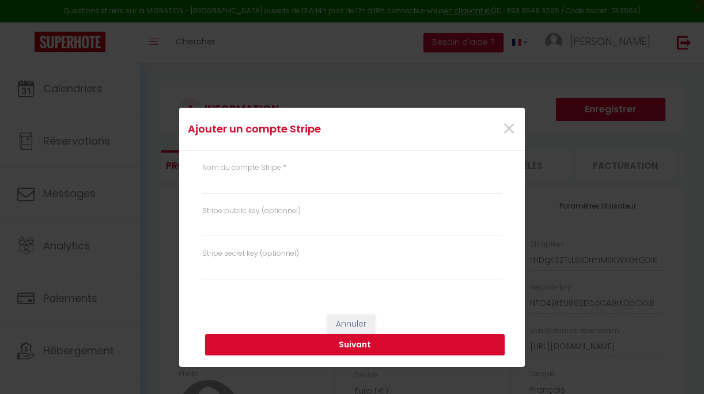
select select "28"
select select "fr"
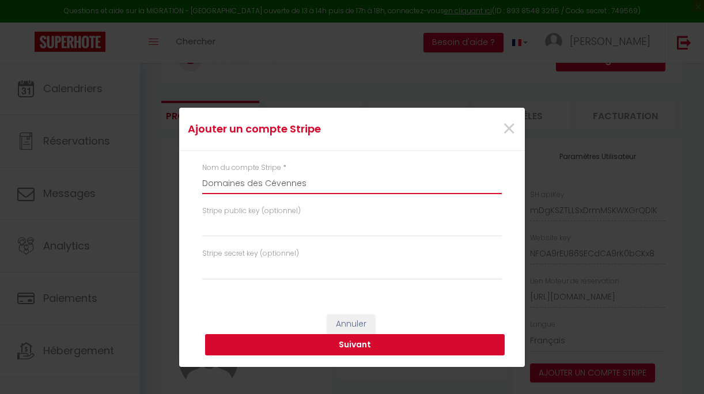
type input "Domaines des Cévennes"
click at [362, 341] on button "Suivant" at bounding box center [355, 345] width 300 height 22
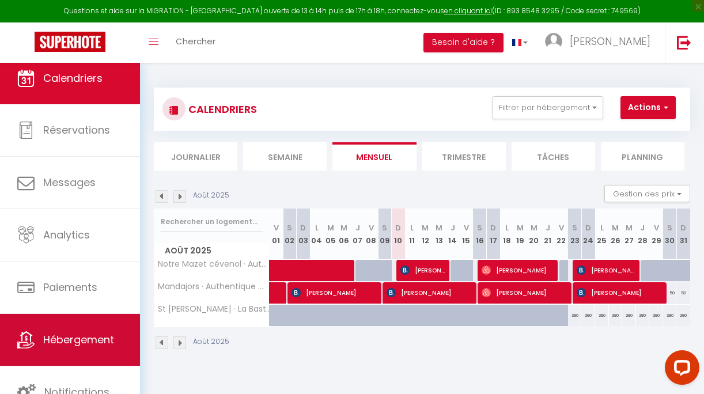
click at [62, 338] on span "Hébergement" at bounding box center [78, 339] width 71 height 14
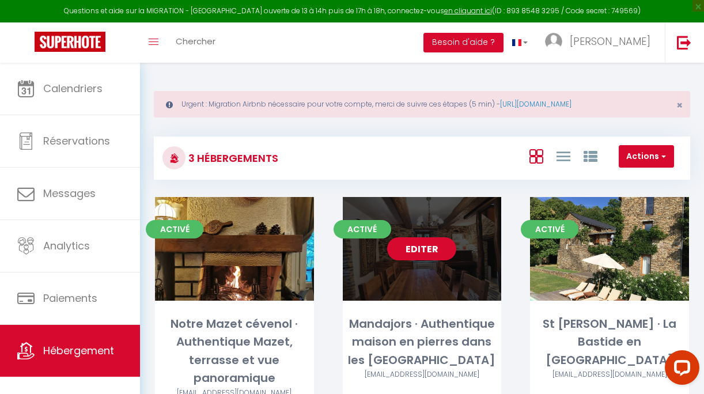
click at [434, 247] on link "Editer" at bounding box center [421, 248] width 69 height 23
select select "3"
select select "2"
select select "1"
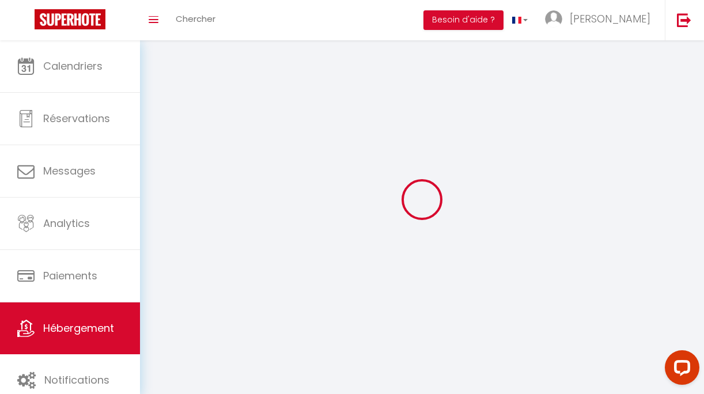
select select
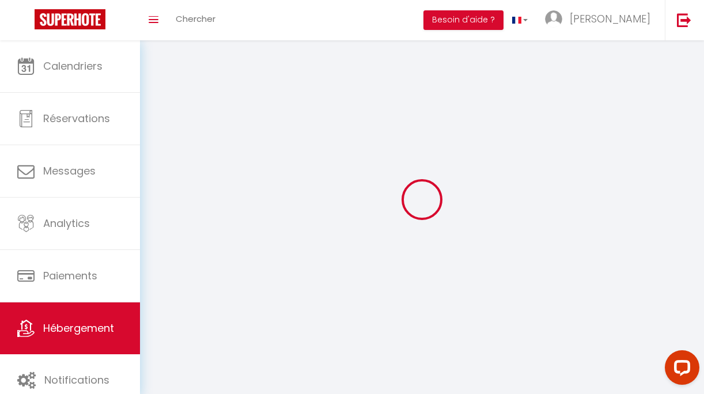
select select
checkbox input "false"
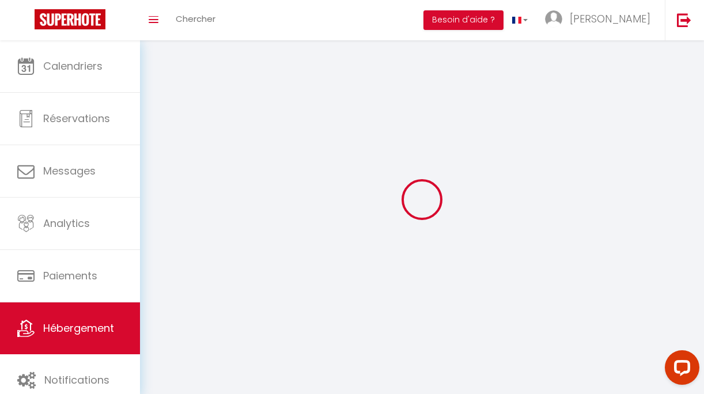
select select
select select "28"
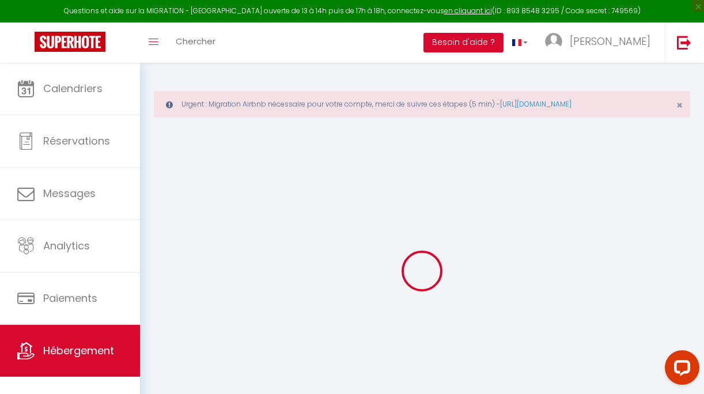
select select
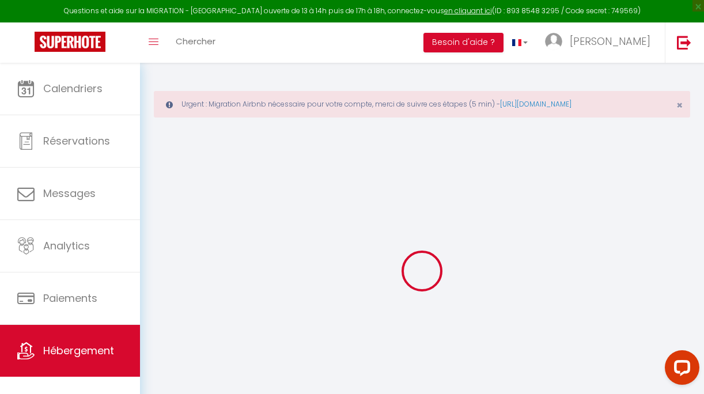
select select
checkbox input "false"
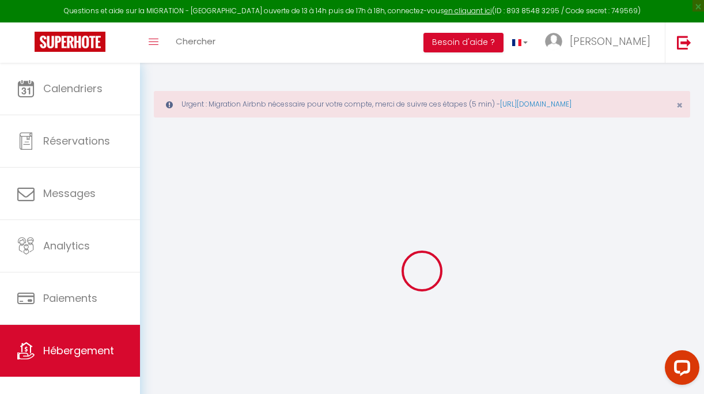
select select
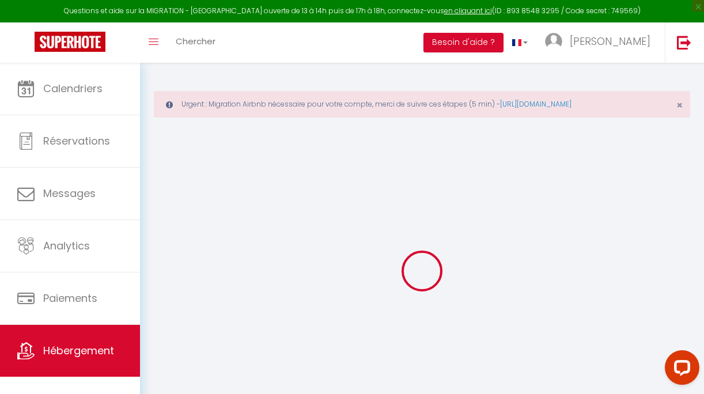
select select
checkbox input "false"
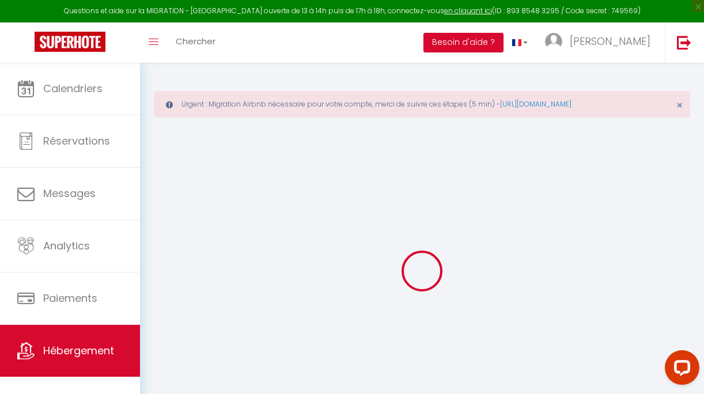
checkbox input "false"
select select
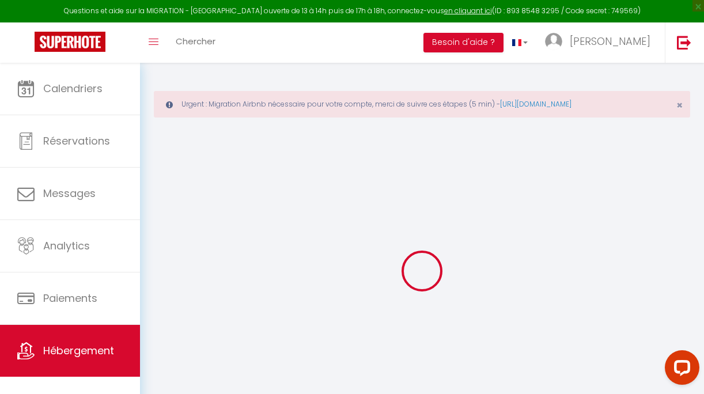
select select
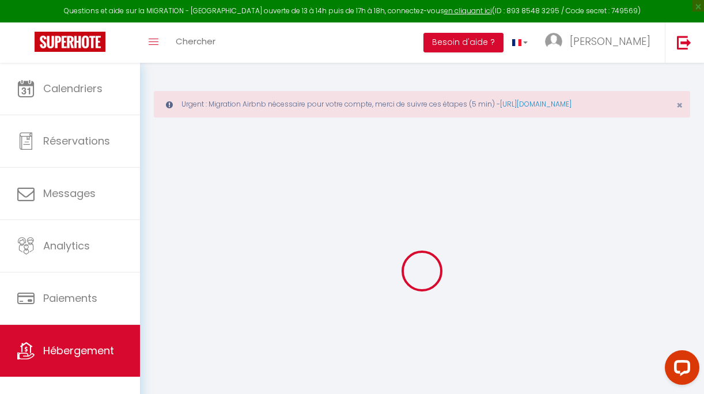
checkbox input "false"
select select
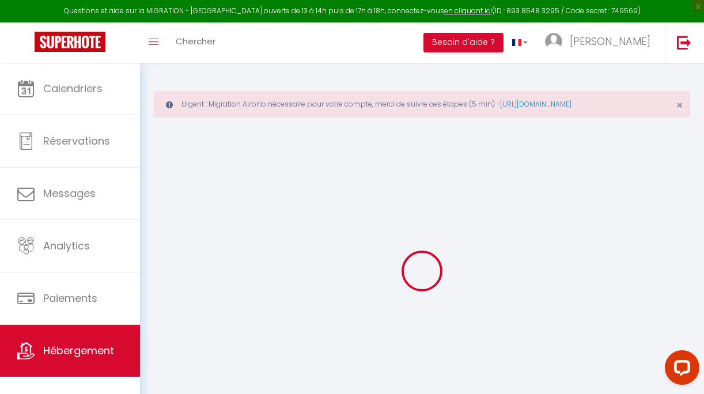
select select
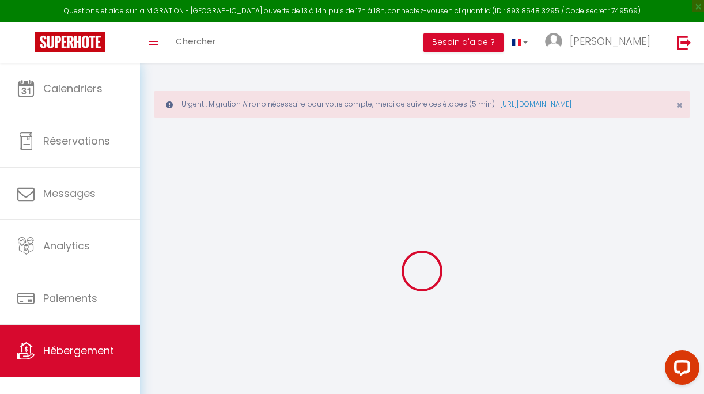
select select
checkbox input "false"
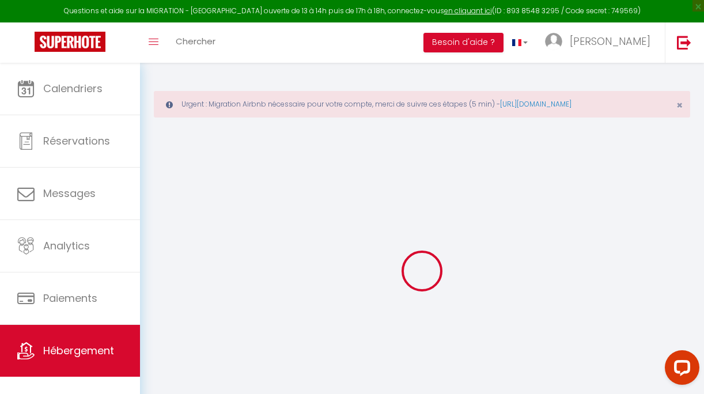
checkbox input "false"
select select
type input "Mandajors · Authentique maison en pierres dans les Cévennes"
type input "Eric"
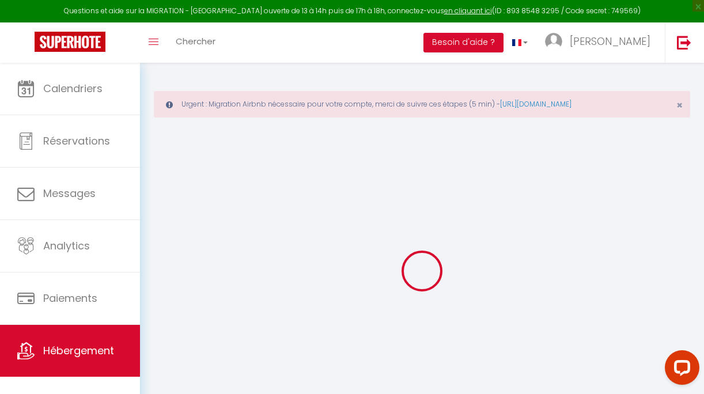
select select "2"
type input "98"
select select
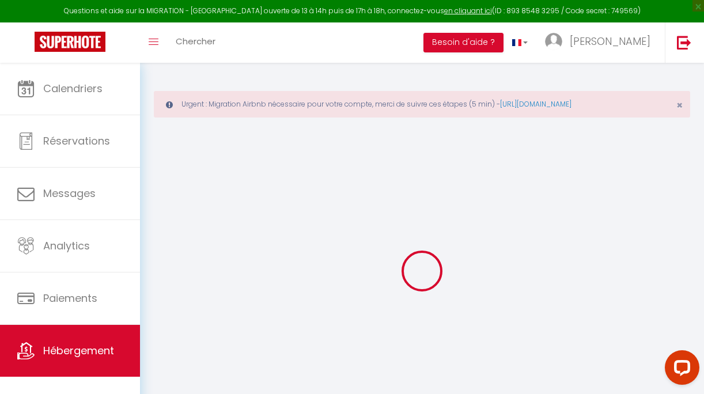
select select
type input "30480"
type input "Saint-Paul-la-Coste"
type input "[EMAIL_ADDRESS][DOMAIN_NAME]"
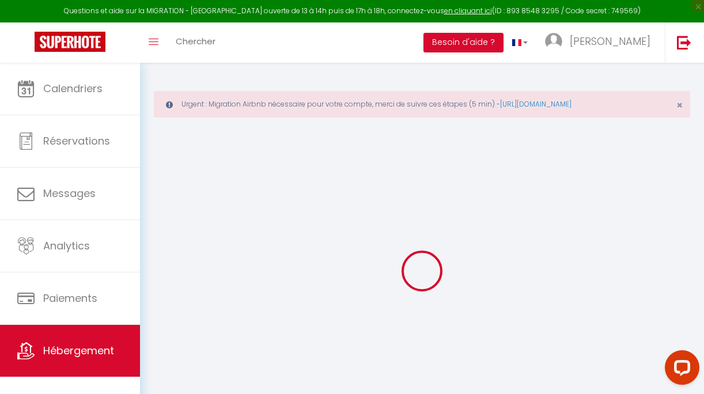
select select
checkbox input "false"
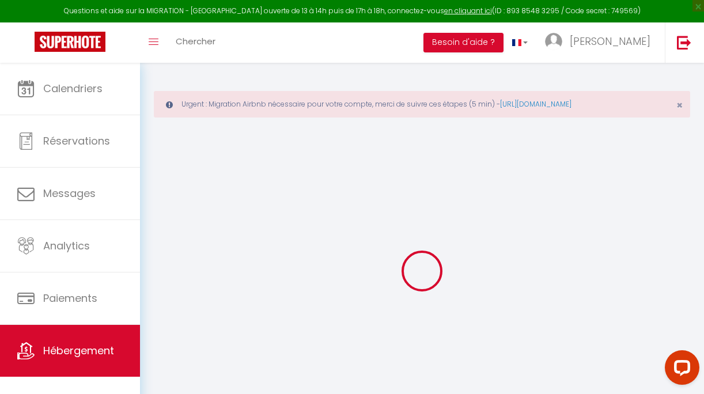
type input "0"
select select
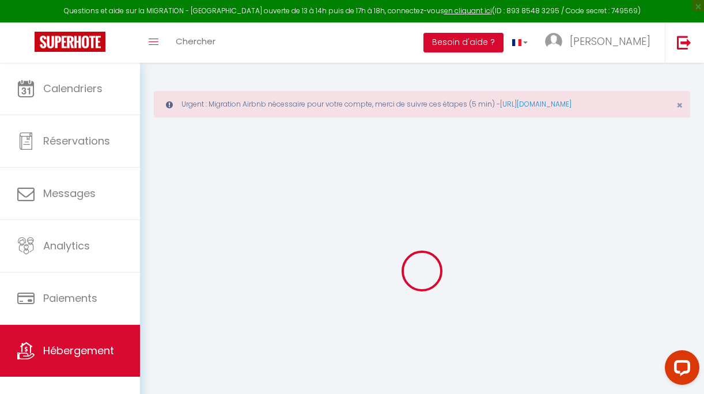
select select
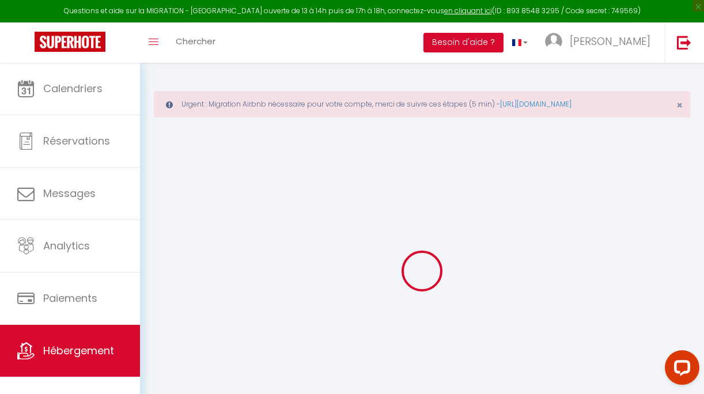
checkbox input "false"
select select
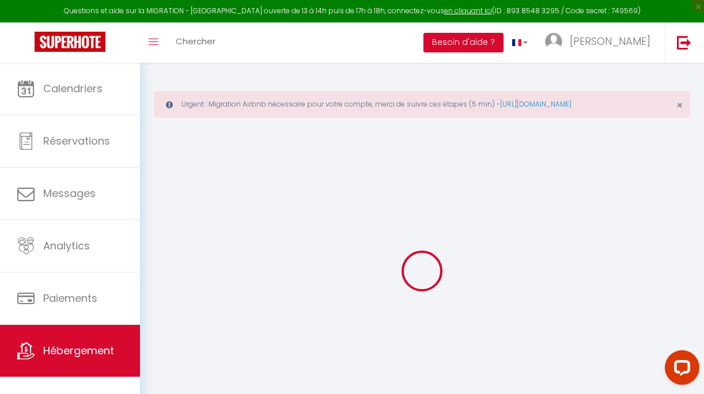
select select
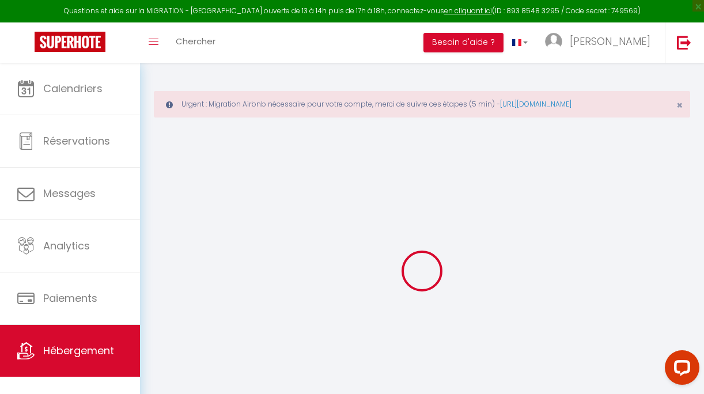
checkbox input "false"
select select
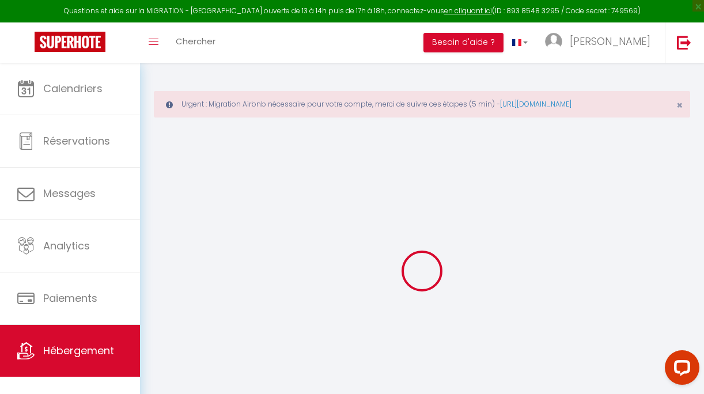
checkbox input "false"
select select
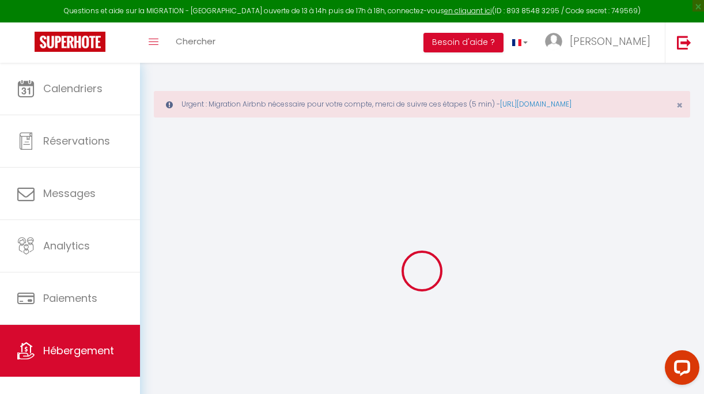
checkbox input "false"
select select "14:00"
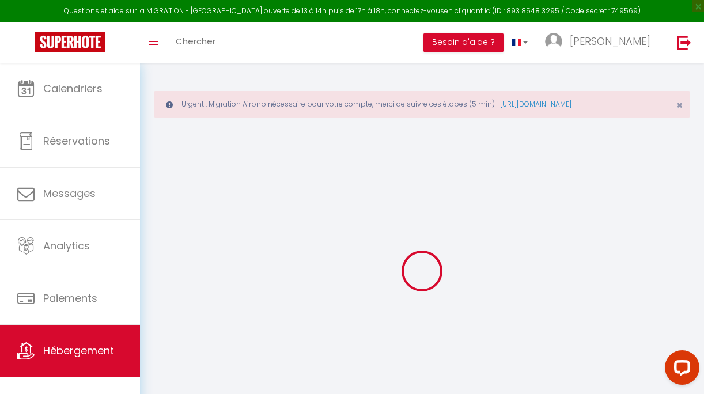
select select
select select "11:00"
select select "30"
select select "120"
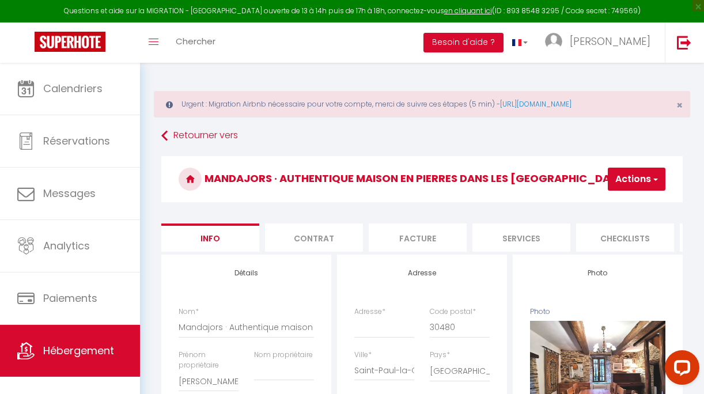
select select
checkbox input "false"
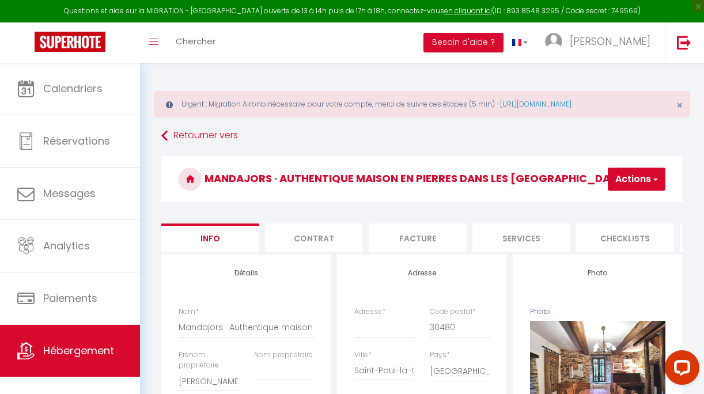
checkbox input "false"
click at [632, 173] on button "Actions" at bounding box center [637, 179] width 58 height 23
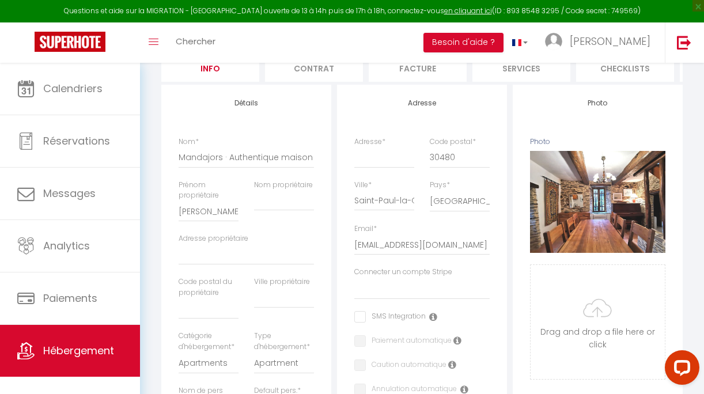
scroll to position [169, 0]
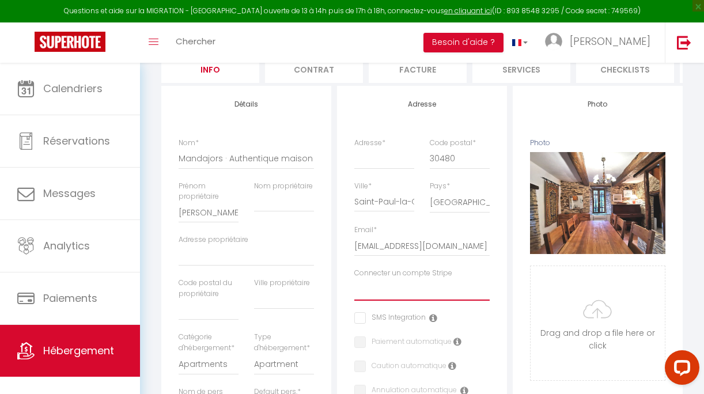
click at [395, 292] on select "Connecter un compte Stripe" at bounding box center [421, 290] width 135 height 22
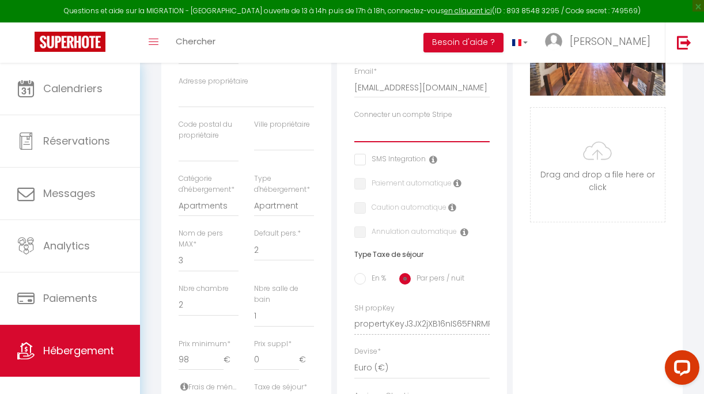
scroll to position [328, 0]
click at [432, 157] on icon at bounding box center [433, 158] width 8 height 9
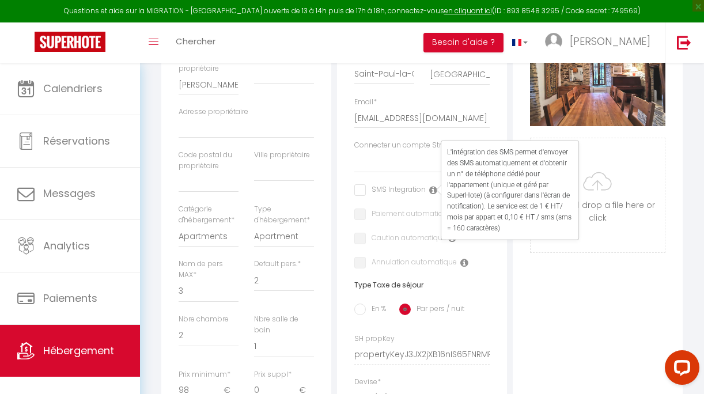
scroll to position [275, 0]
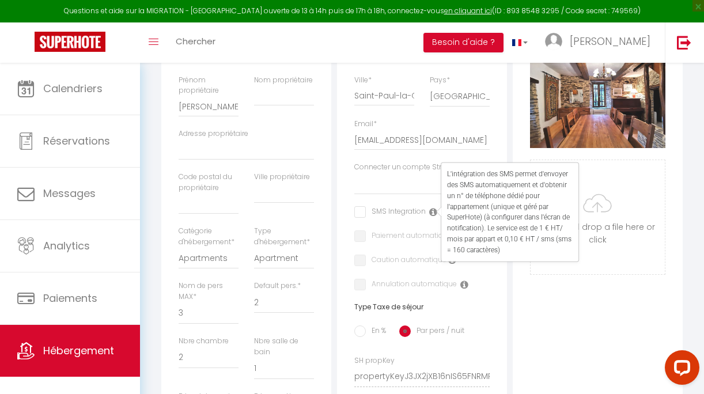
click at [360, 211] on input "checkbox" at bounding box center [389, 212] width 71 height 12
checkbox input "true"
select select
checkbox input "false"
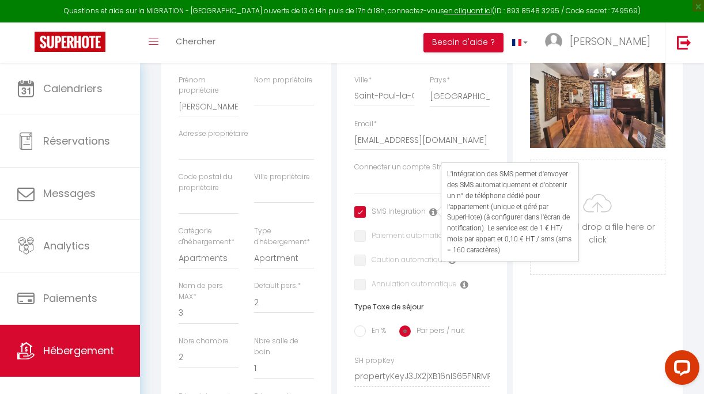
checkbox input "false"
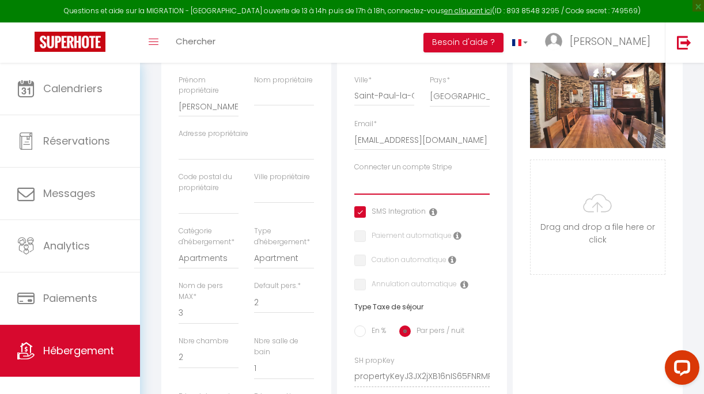
click at [387, 188] on select "Connecter un compte Stripe" at bounding box center [421, 184] width 135 height 22
click at [387, 187] on select "Connecter un compte Stripe" at bounding box center [421, 184] width 135 height 22
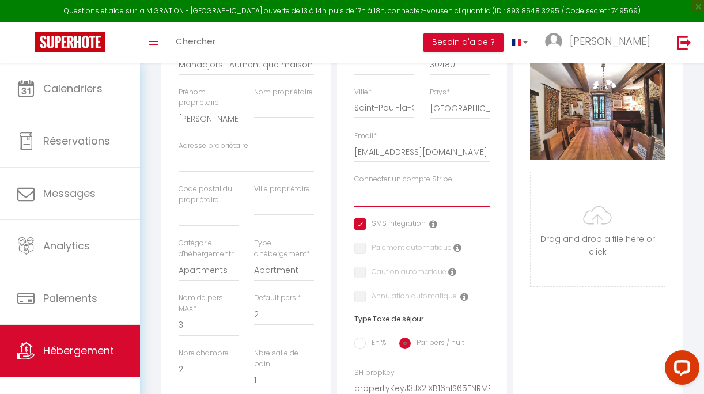
scroll to position [265, 0]
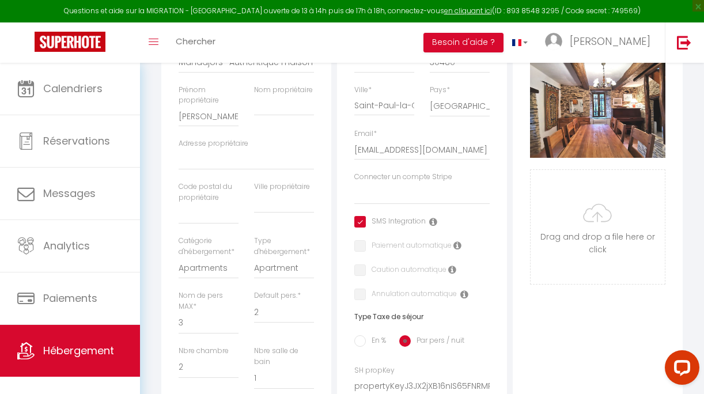
click at [358, 220] on input "checkbox" at bounding box center [389, 222] width 71 height 12
checkbox input "false"
select select
checkbox input "false"
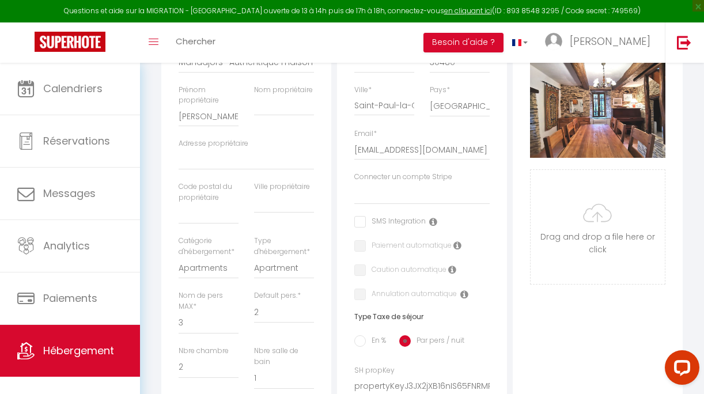
checkbox input "false"
click at [430, 220] on icon at bounding box center [433, 221] width 8 height 9
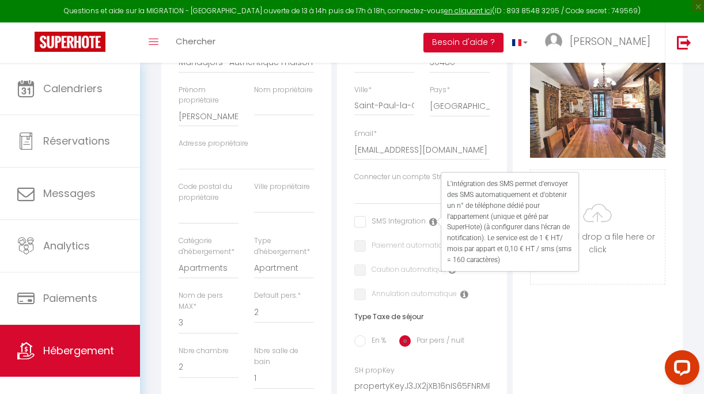
click at [358, 218] on input "checkbox" at bounding box center [389, 222] width 71 height 12
checkbox input "true"
select select
checkbox input "false"
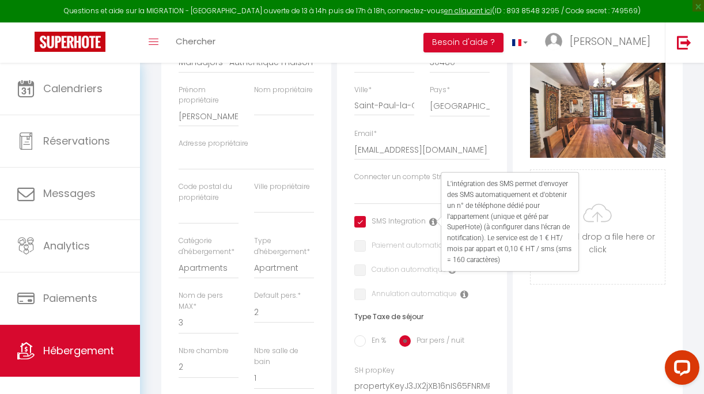
checkbox input "false"
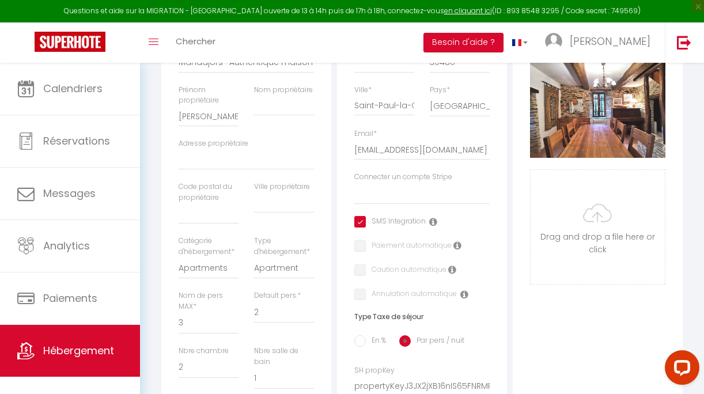
click at [455, 245] on icon at bounding box center [457, 245] width 8 height 9
click at [452, 269] on icon at bounding box center [452, 269] width 8 height 9
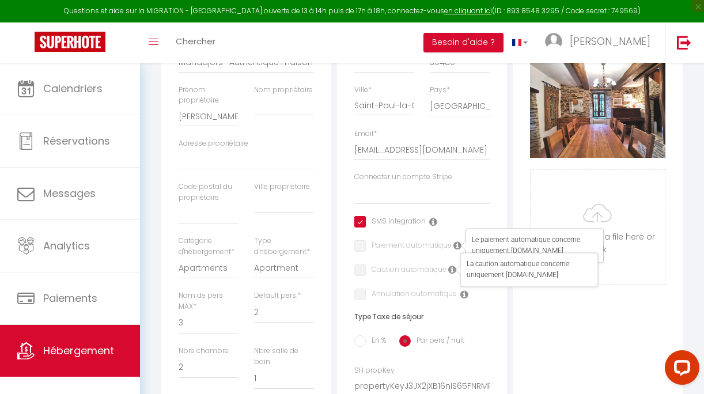
click at [464, 293] on icon at bounding box center [464, 294] width 8 height 9
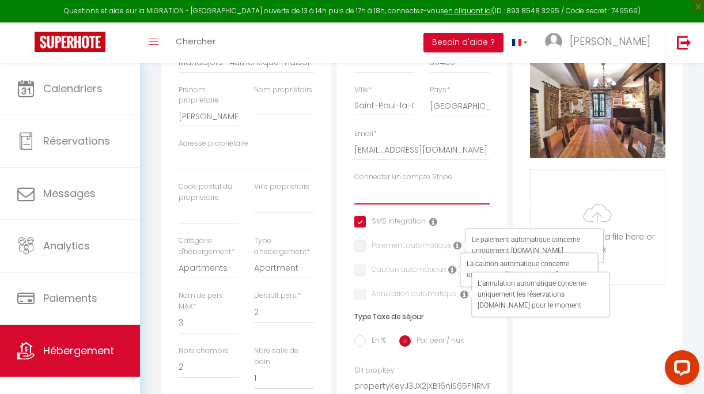
click at [479, 202] on select "Connecter un compte Stripe" at bounding box center [421, 194] width 135 height 22
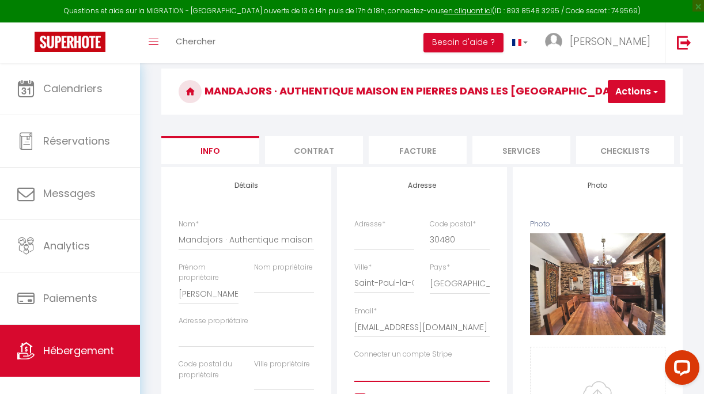
scroll to position [0, 0]
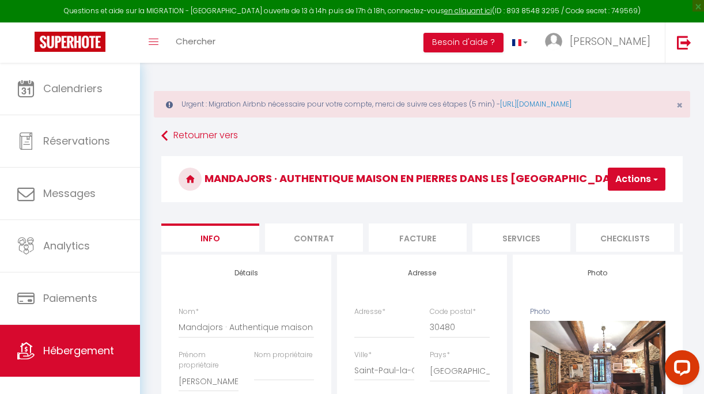
click at [638, 179] on button "Actions" at bounding box center [637, 179] width 58 height 23
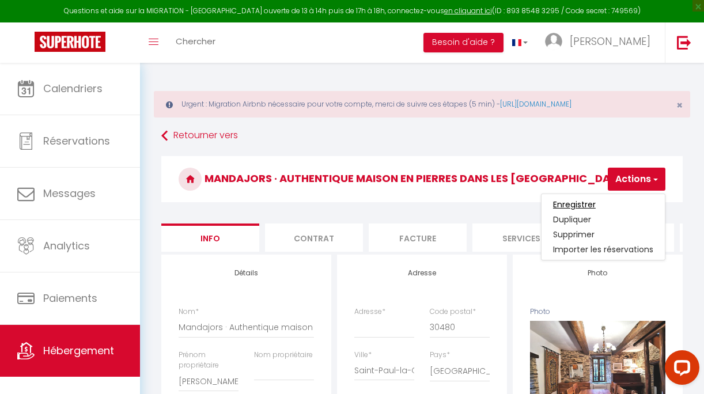
click at [588, 201] on input "Enregistrer" at bounding box center [574, 205] width 43 height 12
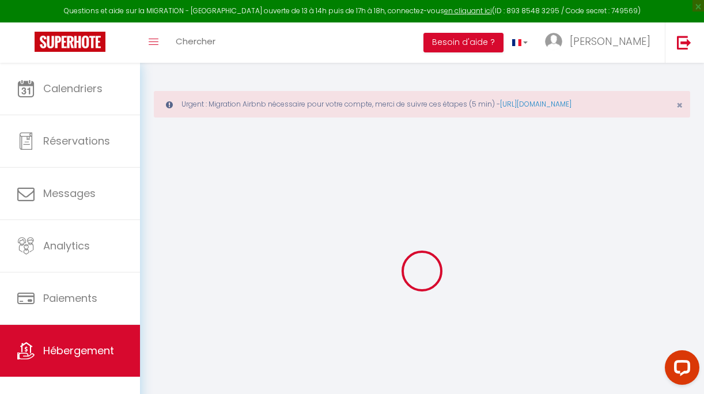
select select
checkbox input "false"
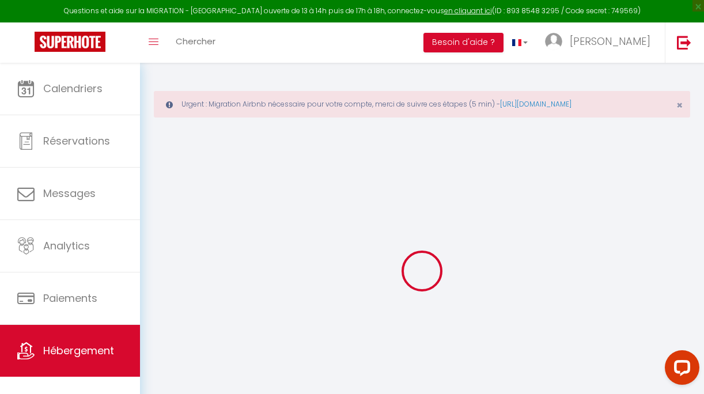
select select
checkbox input "false"
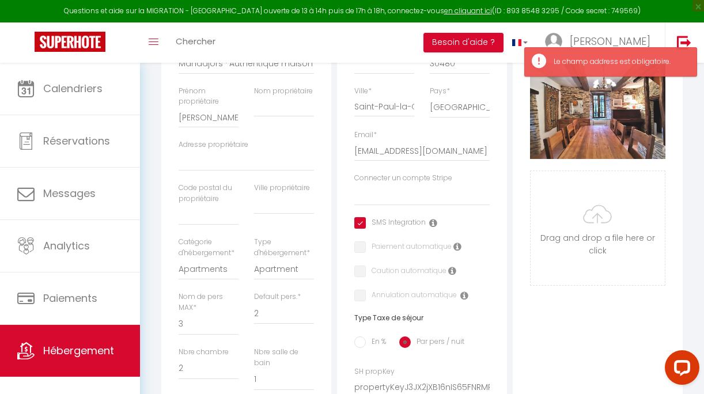
scroll to position [274, 0]
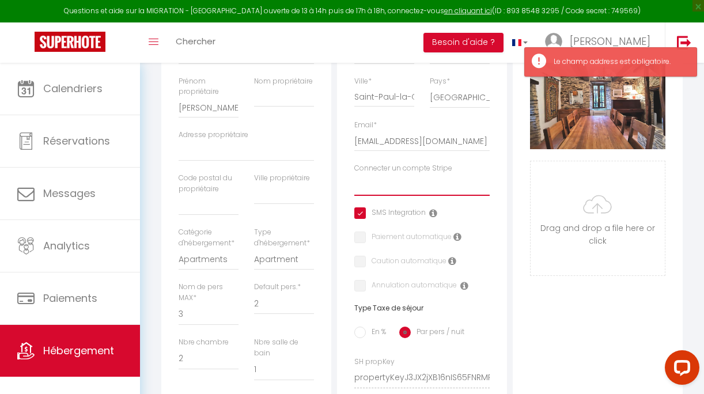
click at [404, 184] on select "Connecter un compte Stripe" at bounding box center [421, 185] width 135 height 22
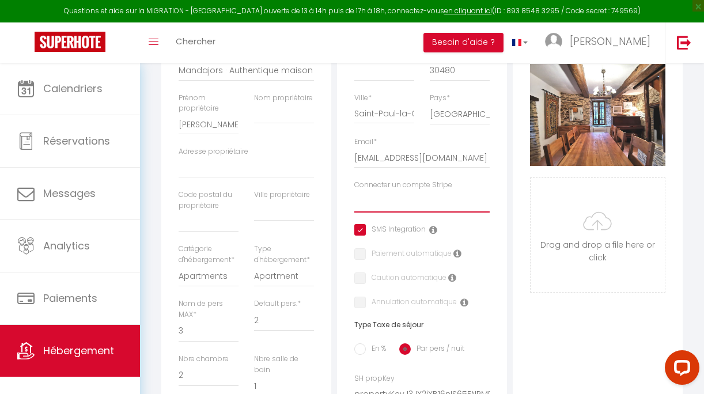
scroll to position [234, 0]
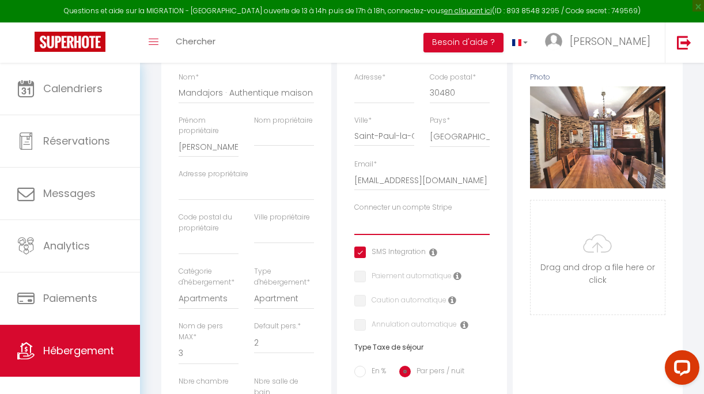
click at [399, 228] on select "Connecter un compte Stripe" at bounding box center [421, 224] width 135 height 22
click at [399, 220] on select "Connecter un compte Stripe" at bounding box center [421, 224] width 135 height 22
click at [400, 224] on select "Connecter un compte Stripe" at bounding box center [421, 224] width 135 height 22
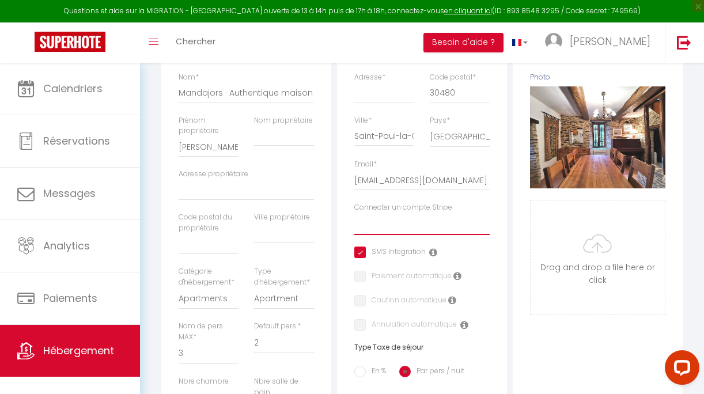
click at [392, 222] on select "Connecter un compte Stripe" at bounding box center [421, 224] width 135 height 22
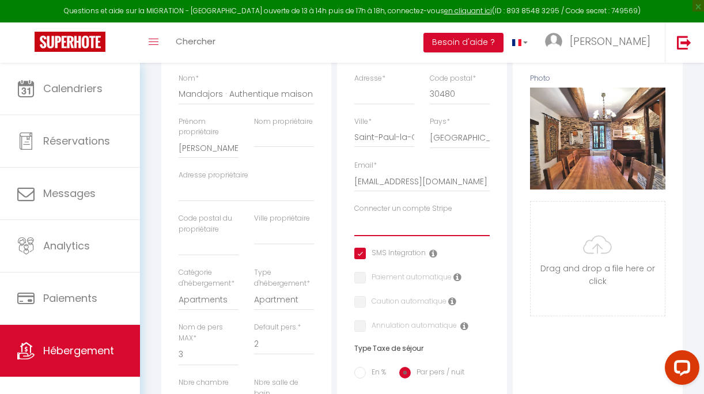
click at [394, 224] on select "Connecter un compte Stripe" at bounding box center [421, 225] width 135 height 22
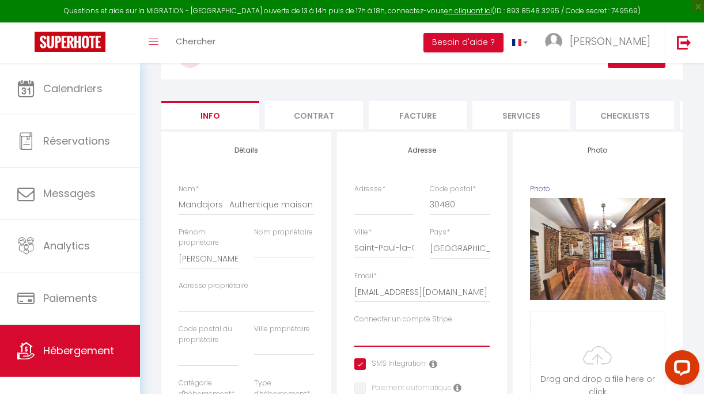
scroll to position [0, 0]
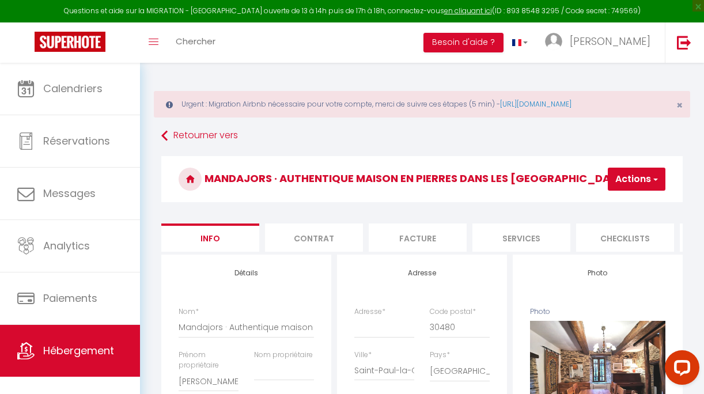
click at [637, 180] on button "Actions" at bounding box center [637, 179] width 58 height 23
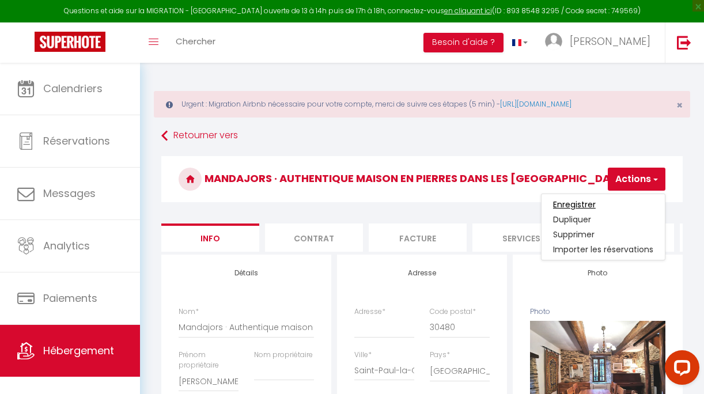
click at [581, 206] on input "Enregistrer" at bounding box center [574, 205] width 43 height 12
select select
checkbox input "false"
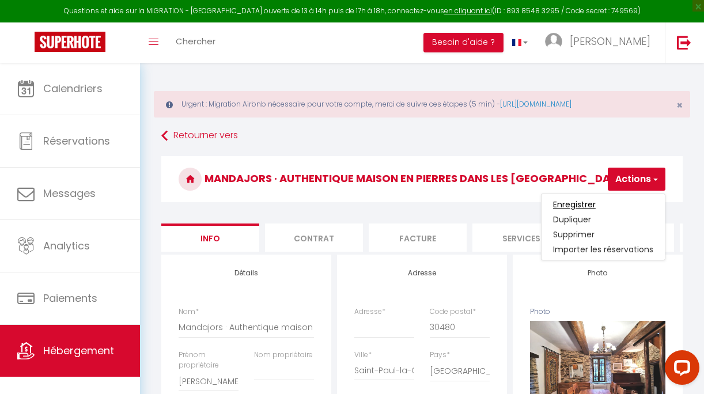
checkbox input "false"
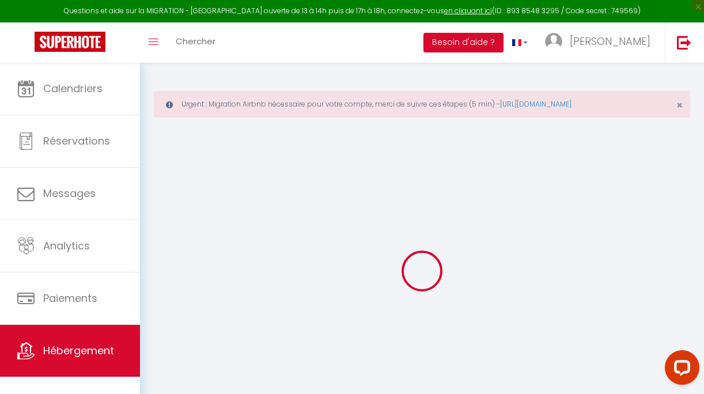
select select
checkbox input "false"
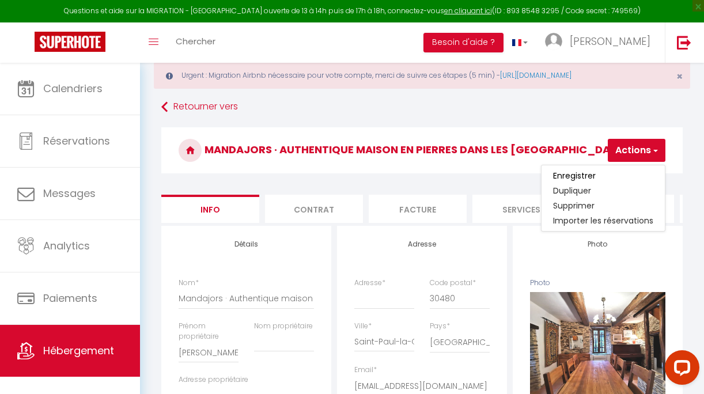
scroll to position [27, 0]
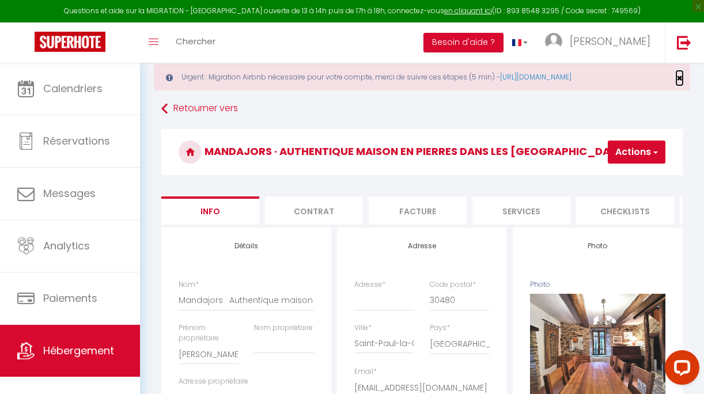
click at [678, 77] on span "×" at bounding box center [679, 78] width 6 height 14
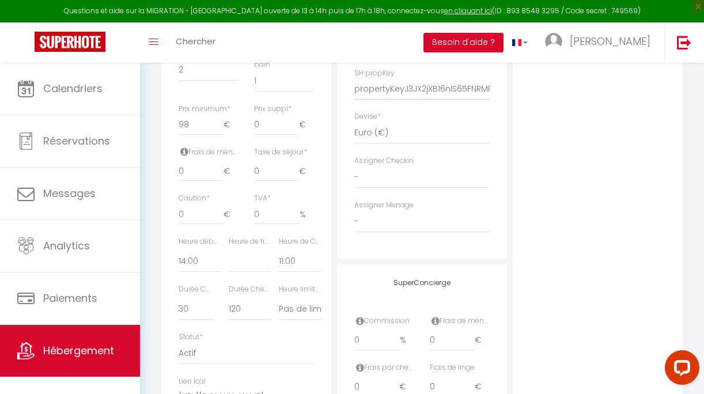
scroll to position [512, 0]
click at [362, 179] on select "- Jean-Jacques Temprado Adeline Biblocq Test Mazet Pauline Gadbille" at bounding box center [421, 179] width 135 height 22
click at [407, 222] on select "- Jean-Jacques Temprado Adeline Biblocq Test Mazet Pauline Gadbille" at bounding box center [421, 224] width 135 height 22
select select "50452"
select select
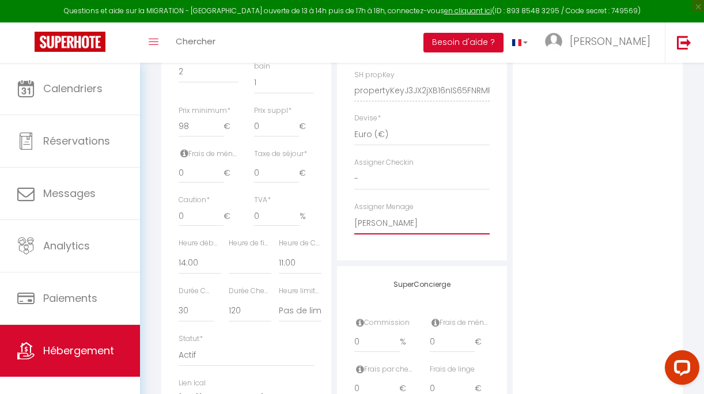
select select
checkbox input "false"
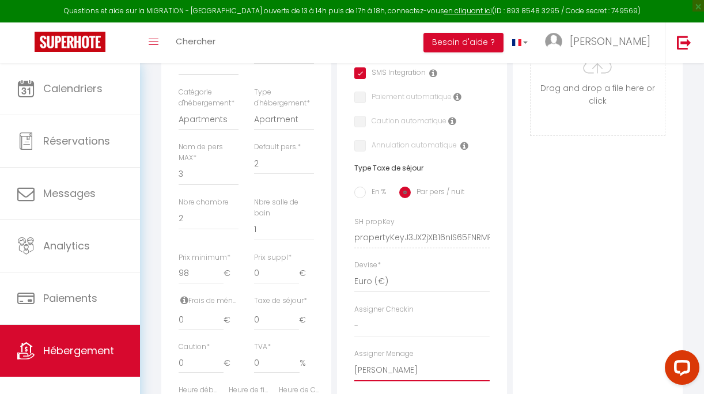
scroll to position [365, 0]
click at [295, 118] on select "Apartment Condominium Loft Serviced Apartment" at bounding box center [284, 119] width 60 height 22
click at [205, 117] on select "Apartments Houses Secondary units Unique Homes BNB Others" at bounding box center [209, 119] width 60 height 22
select select "houses"
select select
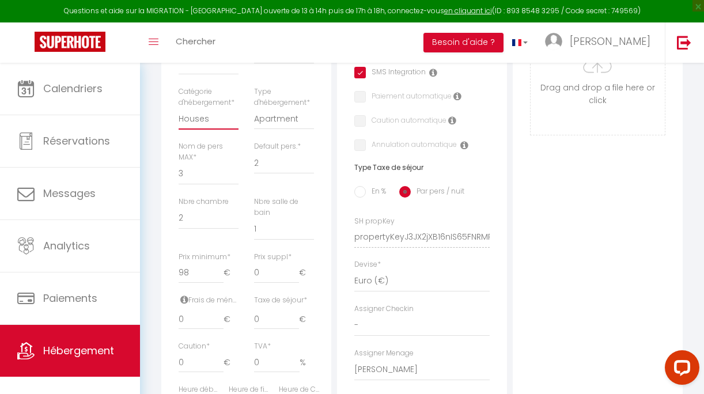
select select
checkbox input "false"
click at [270, 124] on select "House Cabin Villa Townhouse Cottage Bungalow Earthhouse Houseboat Hut Farm Stay…" at bounding box center [284, 119] width 60 height 22
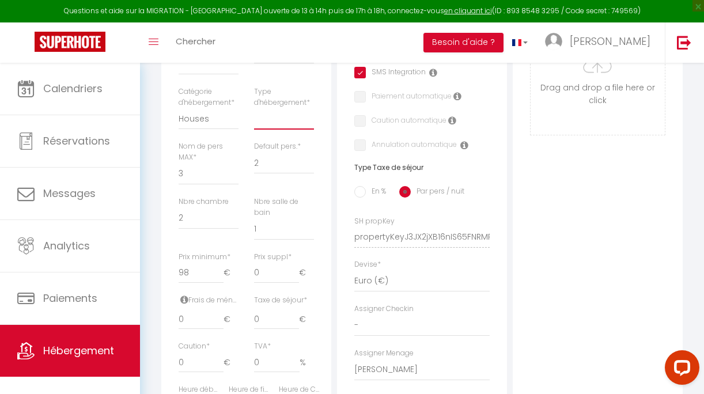
select select "house"
select select
checkbox input "false"
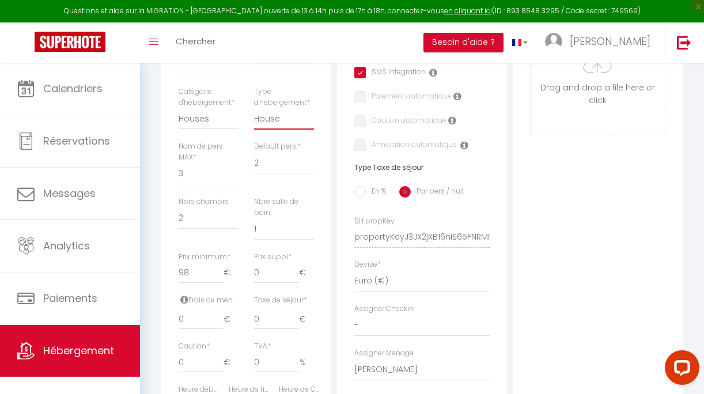
checkbox input "false"
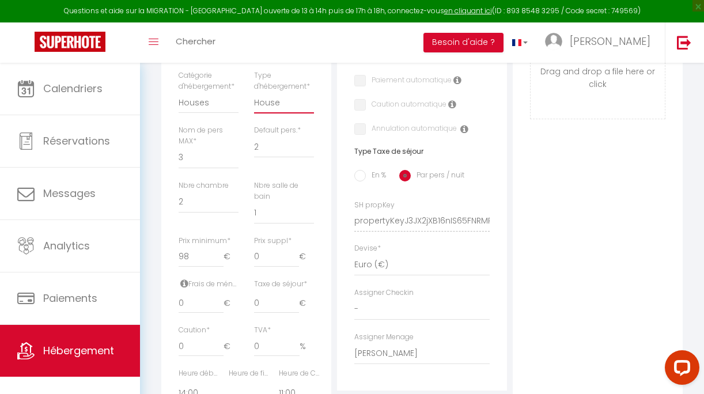
scroll to position [389, 0]
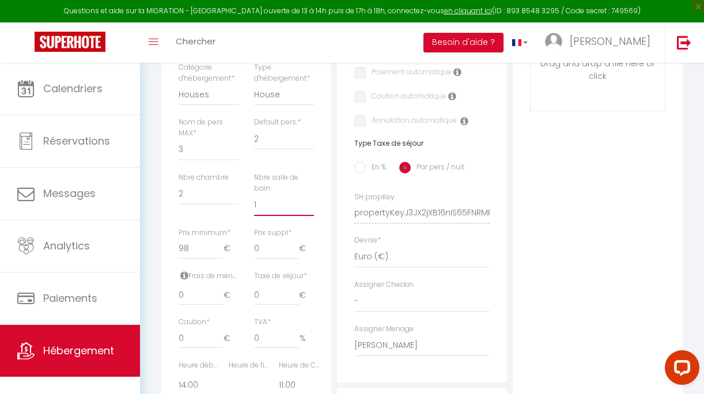
click at [279, 203] on select "0 1 2 3 4 5 6 7 8 9 10 11 12 13" at bounding box center [284, 205] width 60 height 22
select select "2"
select select
checkbox input "false"
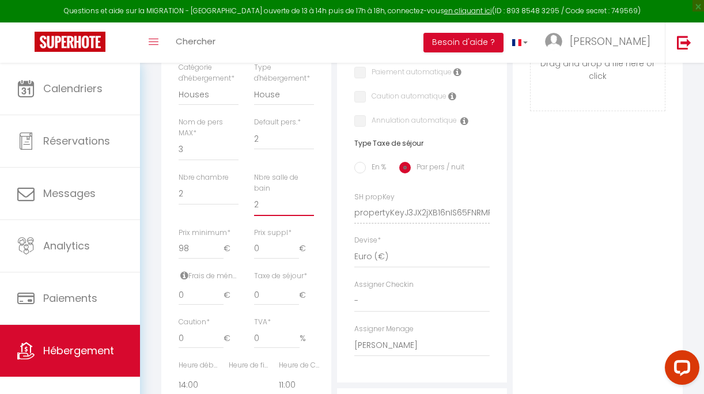
checkbox input "false"
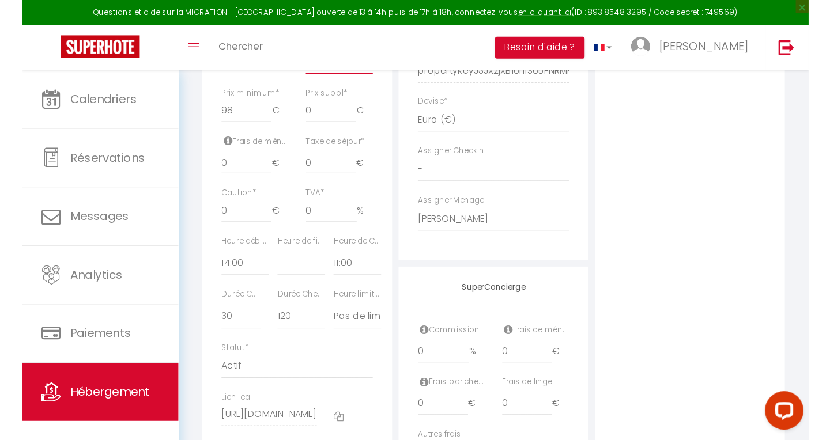
scroll to position [543, 0]
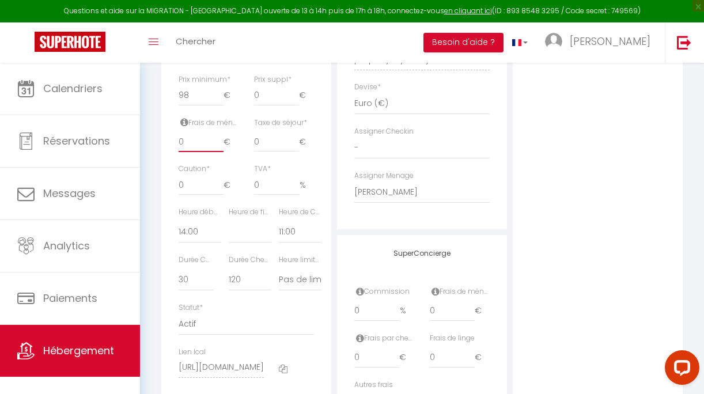
click at [198, 143] on input "0" at bounding box center [201, 141] width 45 height 21
select select
checkbox input "false"
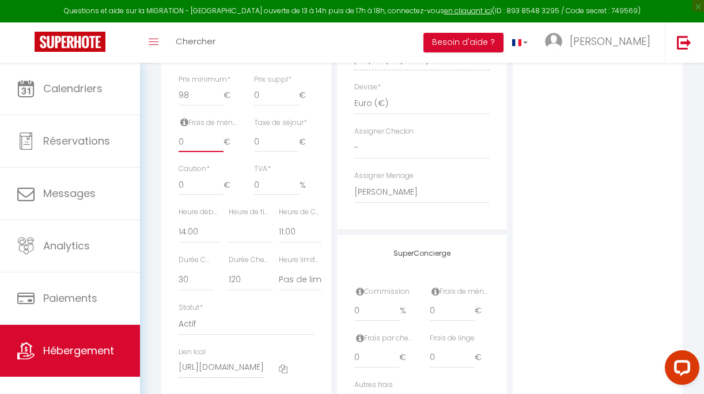
checkbox input "false"
type input "7"
select select
checkbox input "false"
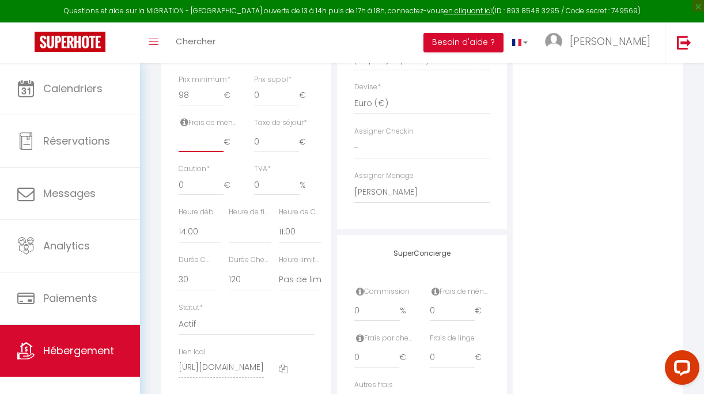
checkbox input "false"
drag, startPoint x: 266, startPoint y: 142, endPoint x: 249, endPoint y: 138, distance: 17.2
click at [249, 138] on div "Taxe de séjour * 0 €" at bounding box center [284, 141] width 75 height 47
drag, startPoint x: 192, startPoint y: 191, endPoint x: 177, endPoint y: 186, distance: 16.2
click at [177, 187] on div "Caution * 0 €" at bounding box center [208, 185] width 75 height 43
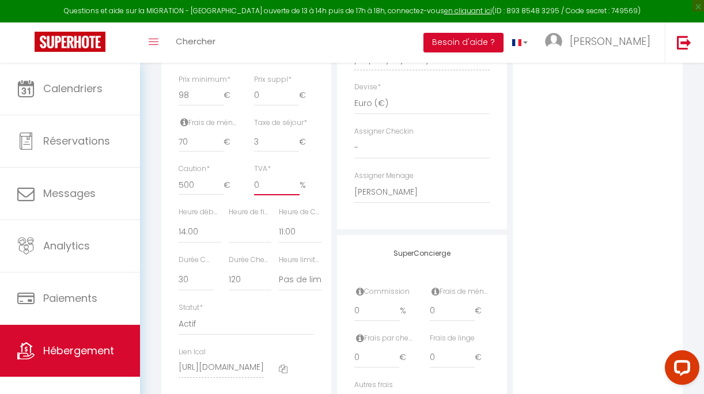
click at [268, 184] on input "0" at bounding box center [277, 185] width 46 height 21
click at [196, 236] on select "00:00 00:15 00:30 00:45 01:00 01:15 01:30 01:45 02:00 02:15 02:30 02:45 03:00" at bounding box center [200, 232] width 43 height 22
click at [243, 232] on select "00:00 00:15 00:30 00:45 01:00 01:15 01:30 01:45 02:00 02:15 02:30 02:45 03:00" at bounding box center [250, 232] width 43 height 22
click at [293, 234] on select "00:00 00:15 00:30 00:45 01:00 01:15 01:30 01:45 02:00 02:15 02:30 02:45 03:00" at bounding box center [300, 232] width 43 height 22
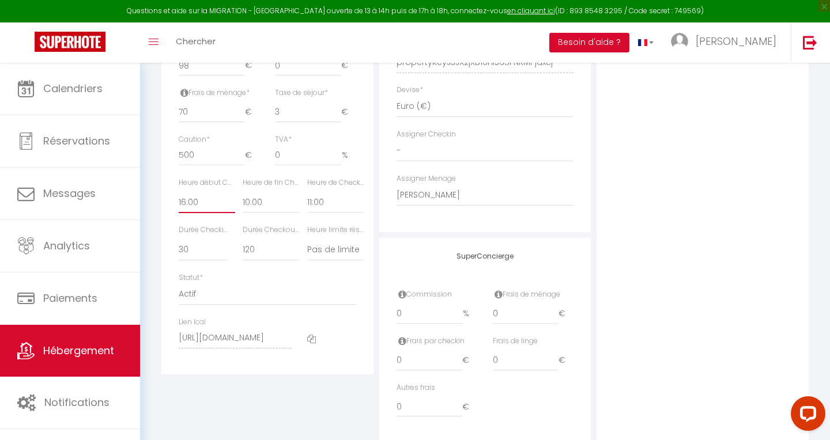
click at [202, 196] on select "00:00 00:15 00:30 00:45 01:00 01:15 01:30 01:45 02:00 02:15 02:30 02:45 03:00" at bounding box center [207, 202] width 56 height 22
click at [213, 202] on select "00:00 00:15 00:30 00:45 01:00 01:15 01:30 01:45 02:00 02:15 02:30 02:45 03:00" at bounding box center [207, 202] width 56 height 22
click at [215, 248] on select "15 30 45 60 75 90 105 120 135 150 165 180 195 210" at bounding box center [203, 250] width 49 height 22
click at [206, 203] on select "00:00 00:15 00:30 00:45 01:00 01:15 01:30 01:45 02:00 02:15 02:30 02:45 03:00" at bounding box center [207, 202] width 56 height 22
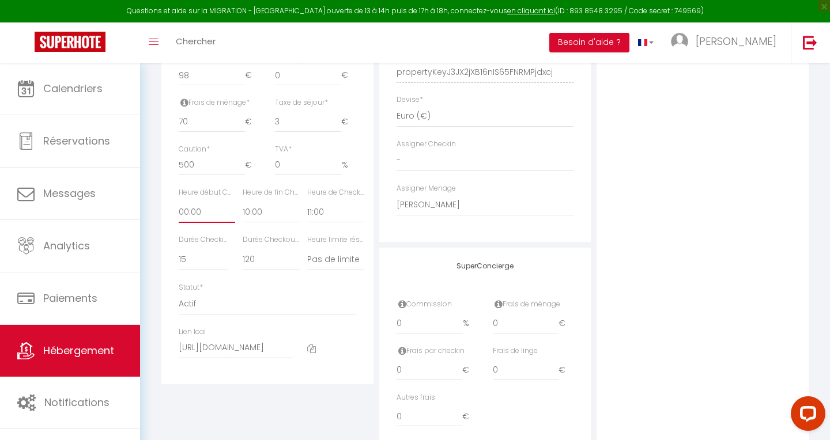
scroll to position [539, 0]
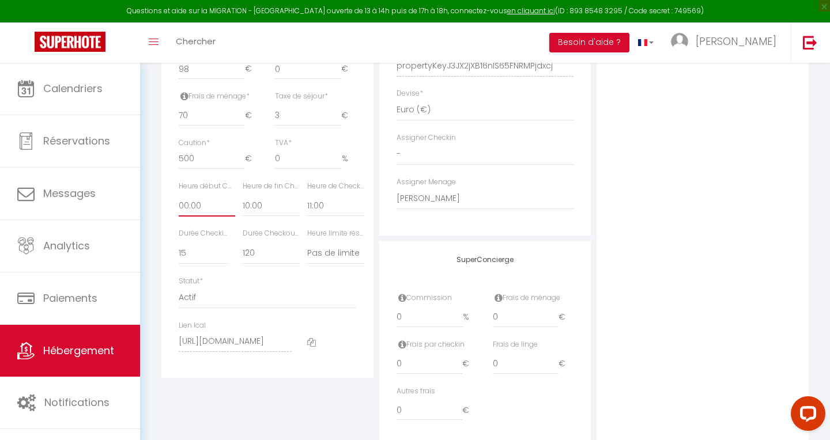
click at [194, 207] on select "00:00 00:15 00:30 00:45 01:00 01:15 01:30 01:45 02:00 02:15 02:30 02:45 03:00" at bounding box center [207, 206] width 56 height 22
click at [183, 97] on icon at bounding box center [184, 96] width 8 height 9
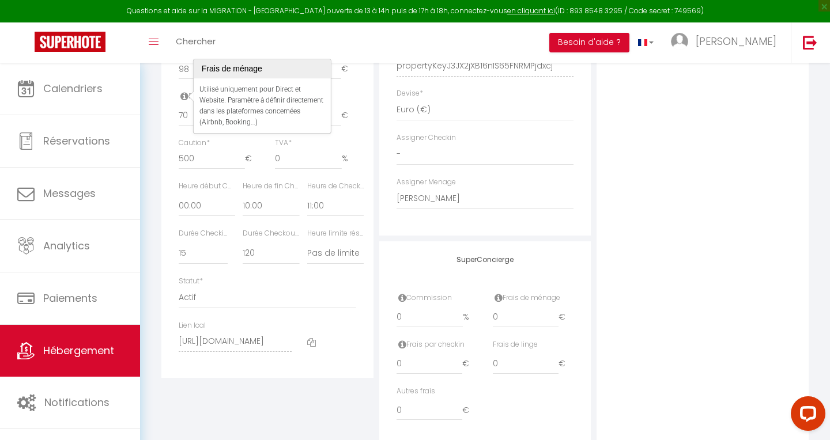
click at [151, 130] on div "Retourner vers Mandajors · Authentique maison en pierres dans les Cévennes Acti…" at bounding box center [485, 0] width 690 height 952
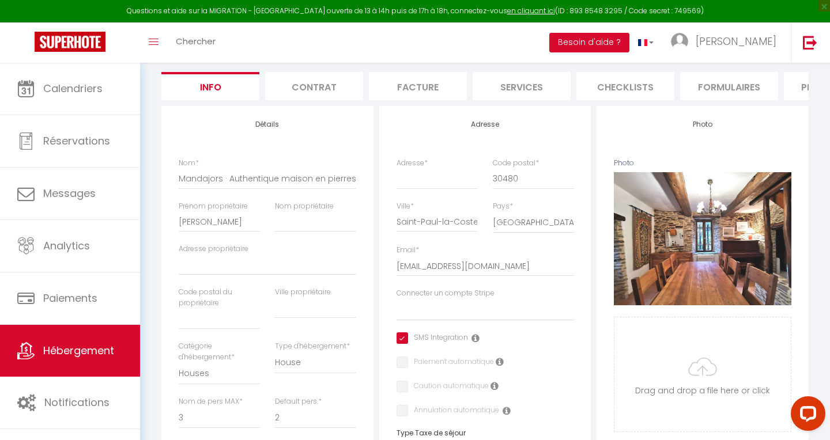
scroll to position [0, 0]
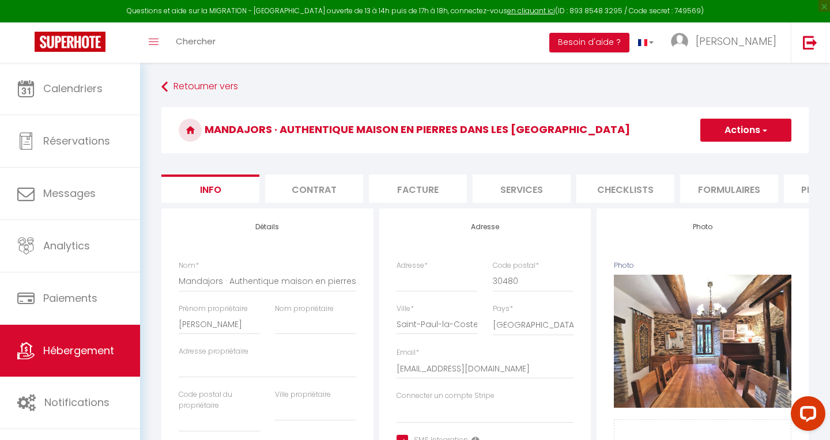
click at [517, 182] on li "Services" at bounding box center [521, 189] width 98 height 28
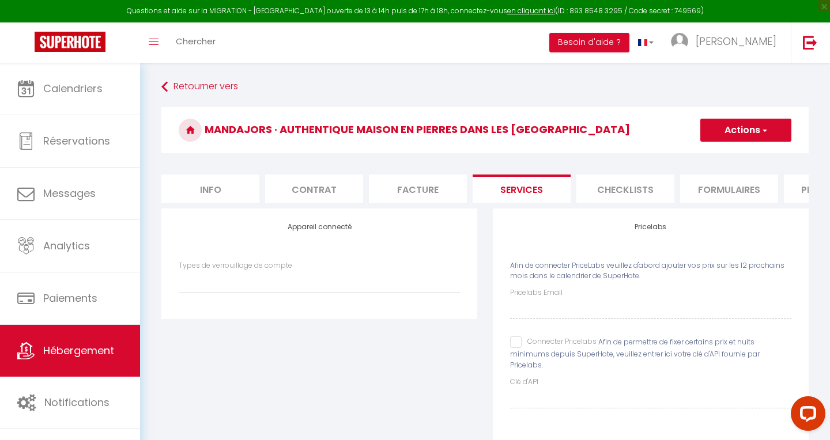
click at [703, 189] on li "Formulaires" at bounding box center [729, 189] width 98 height 28
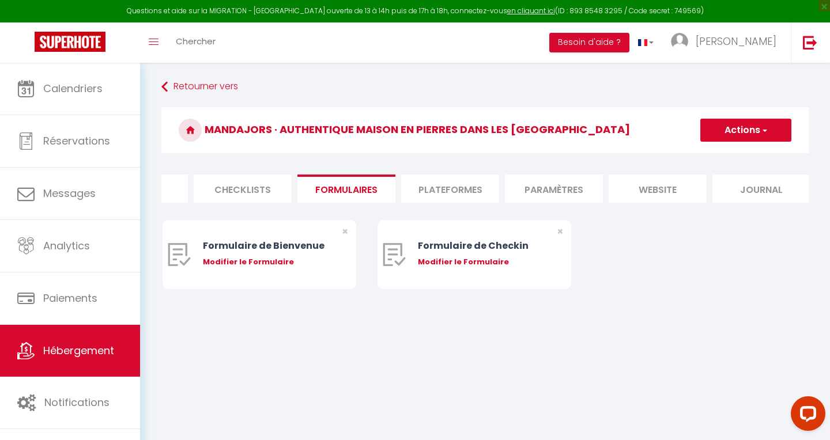
scroll to position [0, 390]
click at [654, 183] on li "website" at bounding box center [650, 189] width 98 height 28
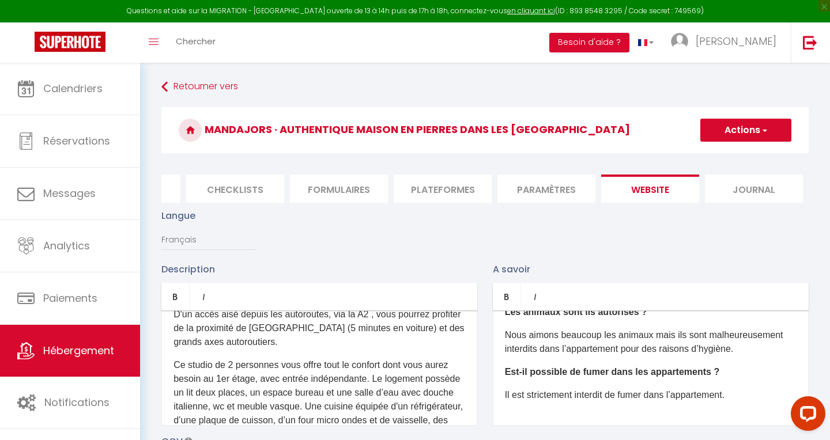
click at [649, 185] on li "website" at bounding box center [650, 189] width 98 height 28
click at [703, 192] on li "Journal" at bounding box center [754, 189] width 98 height 28
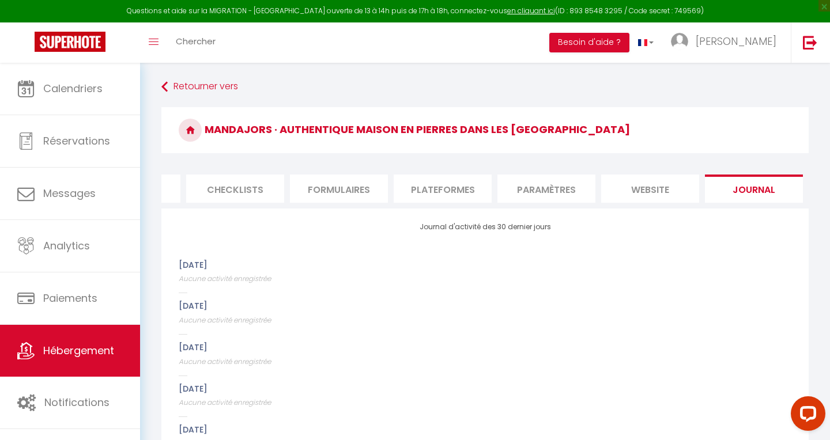
click at [644, 187] on li "website" at bounding box center [650, 189] width 98 height 28
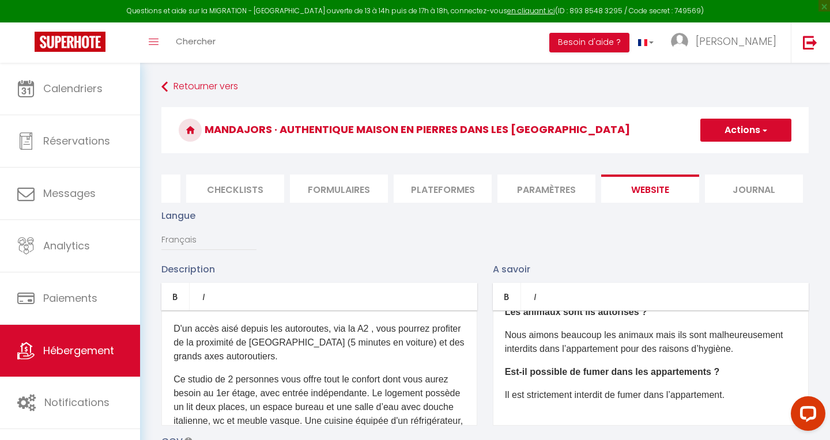
scroll to position [127, 0]
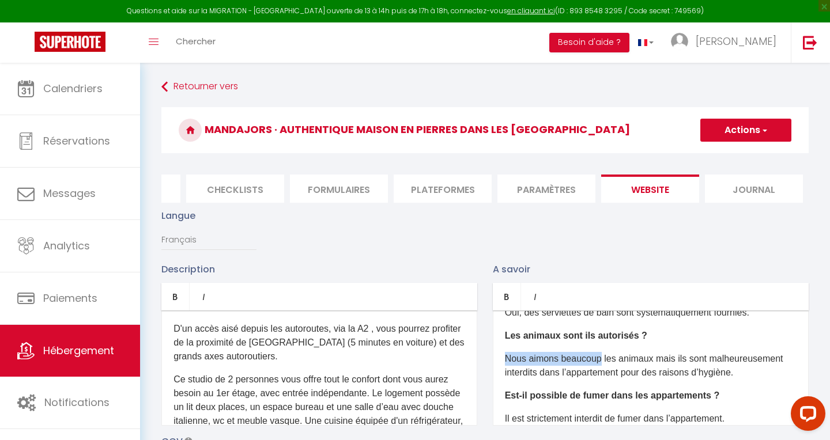
drag, startPoint x: 506, startPoint y: 358, endPoint x: 599, endPoint y: 358, distance: 92.8
click at [599, 358] on p "Nous aimons beaucoup les animaux mais ils sont malheureusement interdits dans l…" at bounding box center [651, 366] width 292 height 28
click at [509, 359] on p "oui, les animaux mais ils sont malheureusement interdits dans l’appartement pou…" at bounding box center [651, 366] width 292 height 28
drag, startPoint x: 577, startPoint y: 361, endPoint x: 612, endPoint y: 360, distance: 34.6
click at [612, 360] on p "Oui, les animaux mais ils sont malheureusement interdits dans l’appartement pou…" at bounding box center [651, 366] width 292 height 28
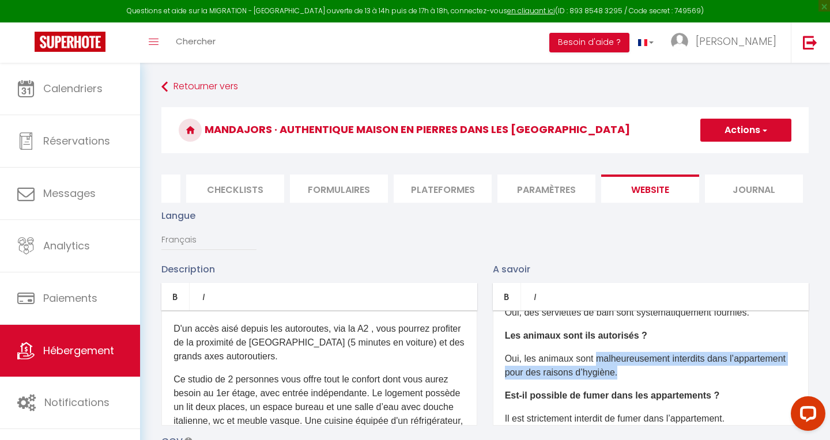
drag, startPoint x: 597, startPoint y: 357, endPoint x: 632, endPoint y: 376, distance: 39.7
click at [632, 376] on p "Oui, les animaux sont malheureusement interdits dans l’appartement pour des rai…" at bounding box center [651, 366] width 292 height 28
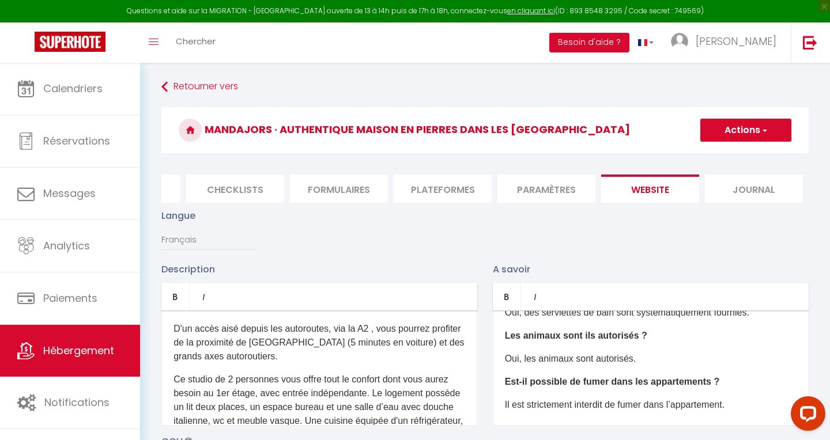
scroll to position [137, 0]
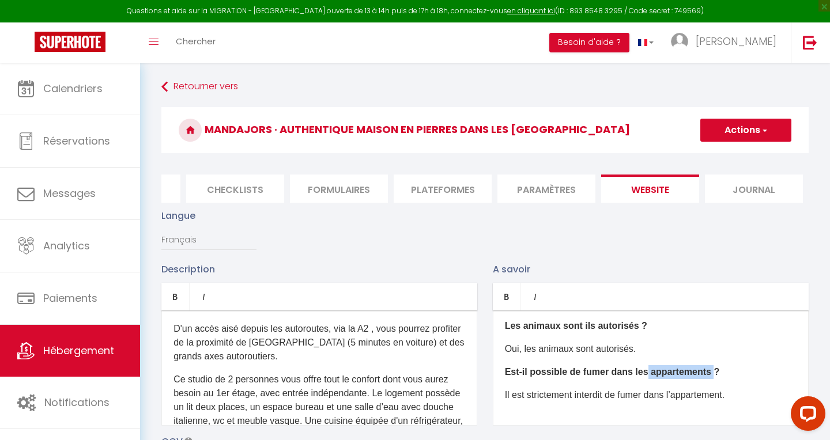
drag, startPoint x: 642, startPoint y: 370, endPoint x: 707, endPoint y: 374, distance: 65.8
click at [703, 374] on b "Est-il possible de fumer dans les appartements ?" at bounding box center [612, 372] width 215 height 10
drag, startPoint x: 676, startPoint y: 393, endPoint x: 736, endPoint y: 395, distance: 59.4
click at [703, 393] on p "Il est strictement interdit de fumer dans l’appartement." at bounding box center [651, 395] width 292 height 14
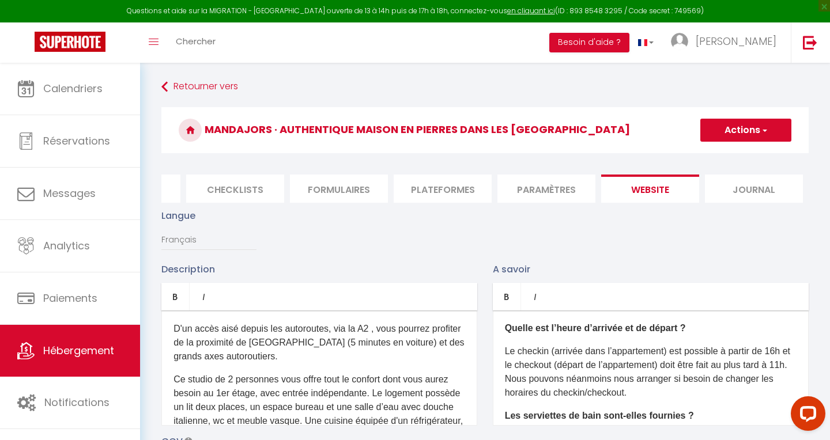
scroll to position [0, 0]
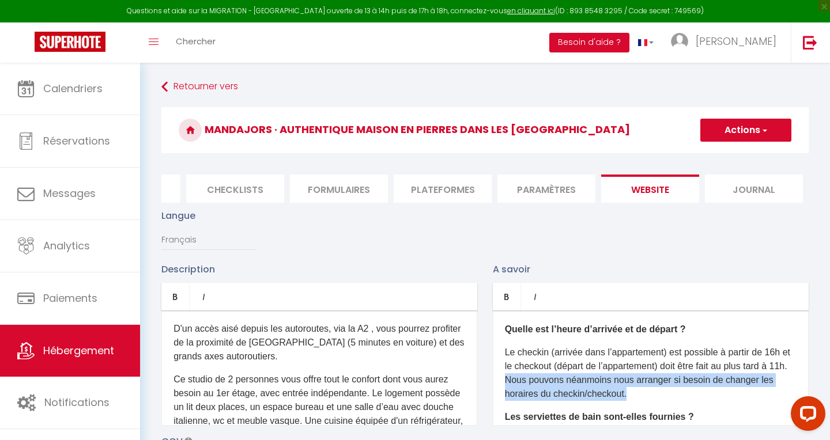
drag, startPoint x: 527, startPoint y: 380, endPoint x: 646, endPoint y: 396, distance: 121.0
click at [646, 393] on p "Le checkin (arrivée dans l’appartement) est possible à partir de 16h et le chec…" at bounding box center [651, 373] width 292 height 55
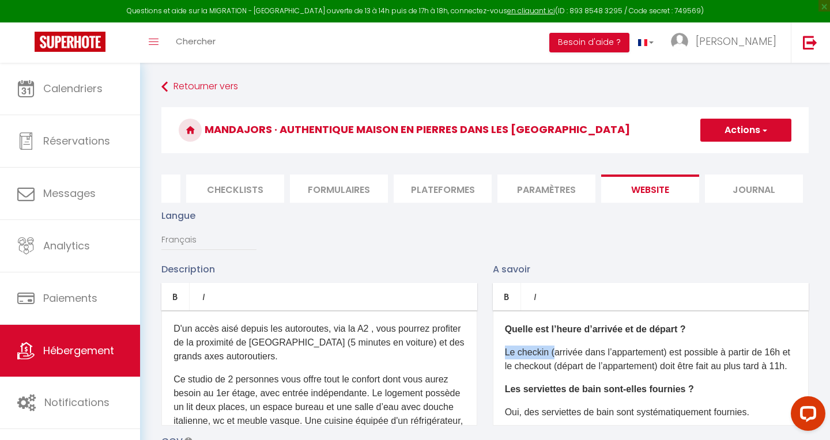
drag, startPoint x: 555, startPoint y: 351, endPoint x: 480, endPoint y: 350, distance: 74.9
click at [480, 350] on div "Description Bold Italic Rich text editor D'un accès aisé depuis les autoroutes,…" at bounding box center [485, 429] width 662 height 335
drag, startPoint x: 544, startPoint y: 352, endPoint x: 629, endPoint y: 351, distance: 84.7
click at [629, 351] on p "L'arrivée dans l’appartement) est possible à partir de 16h et le checkout (dépa…" at bounding box center [651, 360] width 292 height 28
drag, startPoint x: 642, startPoint y: 351, endPoint x: 654, endPoint y: 351, distance: 12.1
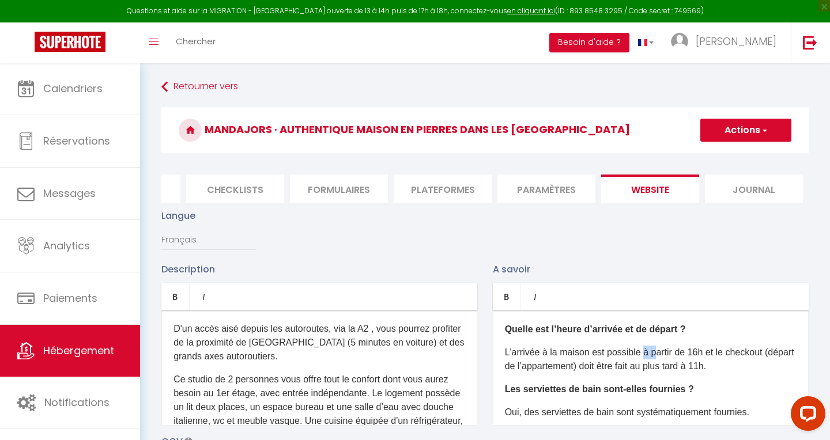
click at [654, 351] on p "L'arrivée à la maison est possible à partir de 16h et le checkout (départ de l’…" at bounding box center [651, 360] width 292 height 28
click at [703, 351] on p "L'arrivée à la maison est possible à partir de 16h et le checkout (départ de l’…" at bounding box center [651, 360] width 292 height 28
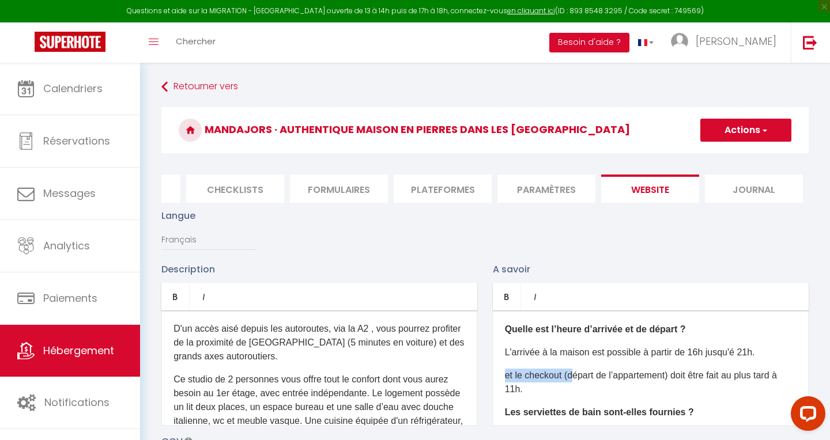
drag, startPoint x: 573, startPoint y: 375, endPoint x: 505, endPoint y: 372, distance: 68.0
click at [505, 372] on p "et le checkout (départ de l’appartement) doit être fait au plus tard à 11h." at bounding box center [651, 383] width 292 height 28
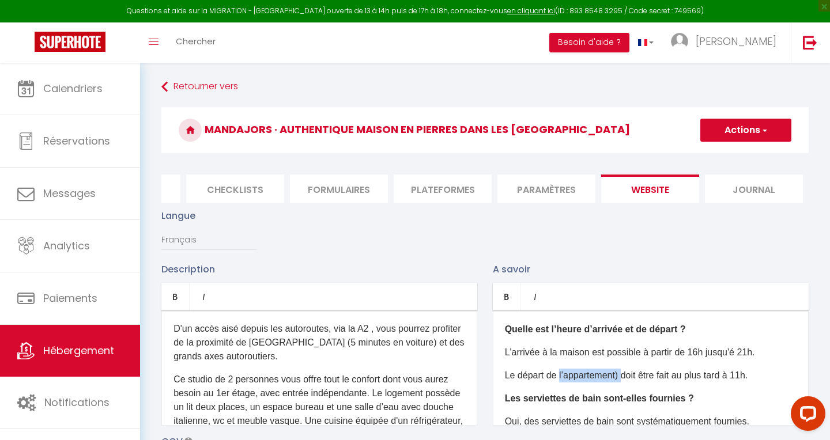
drag, startPoint x: 559, startPoint y: 374, endPoint x: 627, endPoint y: 374, distance: 67.4
click at [627, 374] on p "Le départ de l’appartement) doit être fait au plus tard à 11h." at bounding box center [651, 376] width 292 height 14
click at [703, 377] on p "Le départ de la maison doit être fait au plus tard à 11h." at bounding box center [651, 376] width 292 height 14
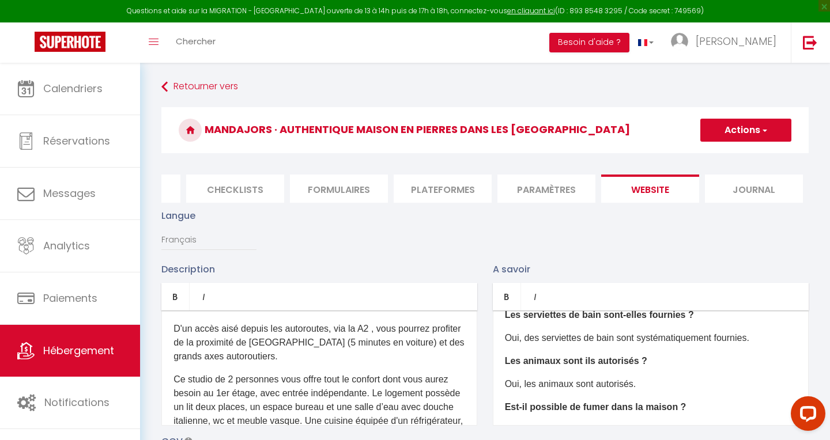
scroll to position [133, 0]
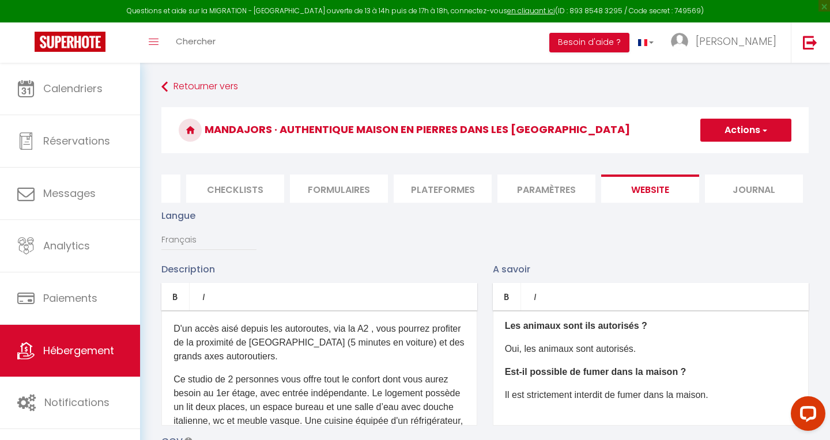
click at [703, 134] on button "Actions" at bounding box center [745, 130] width 91 height 23
click at [703, 151] on input "Enregistrer" at bounding box center [732, 156] width 43 height 12
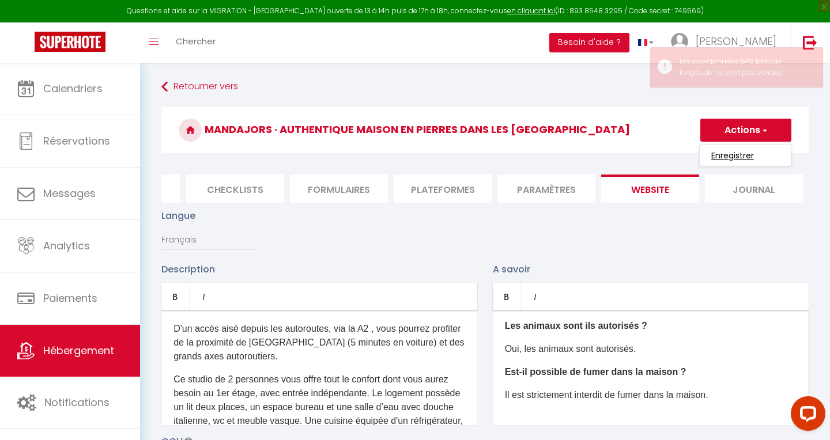
click at [703, 153] on input "Enregistrer" at bounding box center [732, 156] width 43 height 12
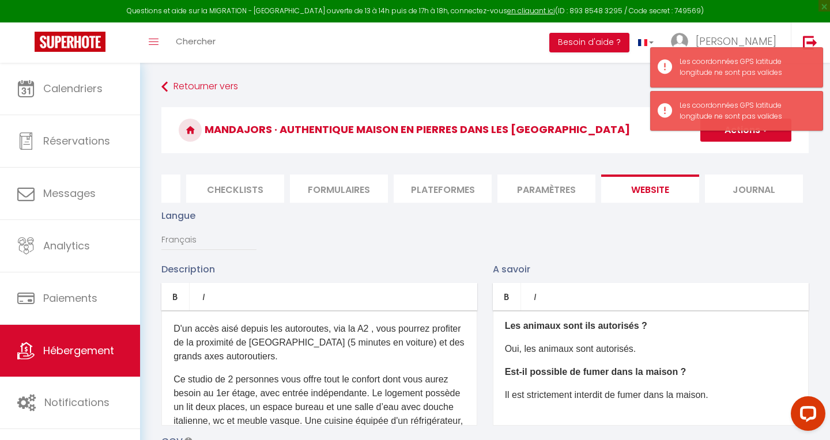
click at [600, 365] on p "Est-il possible de fumer dans la maison ?" at bounding box center [651, 372] width 292 height 14
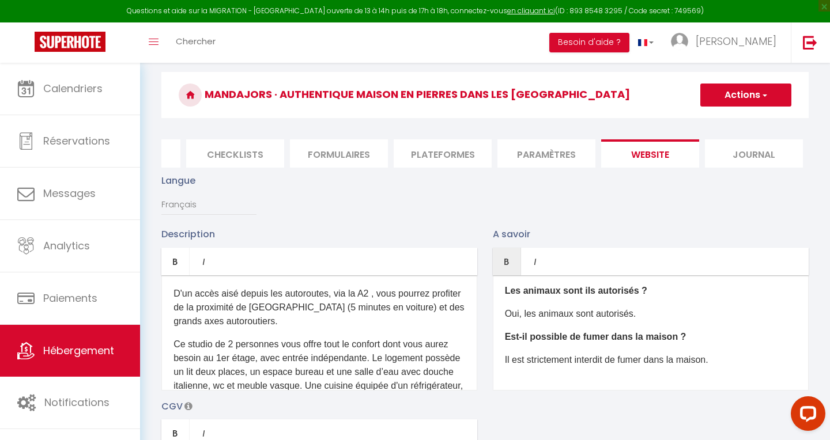
scroll to position [0, 0]
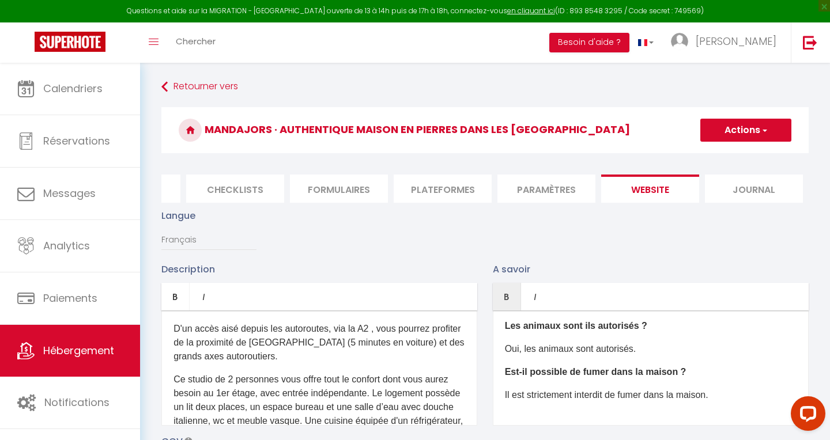
click at [703, 126] on button "Actions" at bounding box center [745, 130] width 91 height 23
click at [703, 156] on input "Enregistrer" at bounding box center [732, 156] width 43 height 12
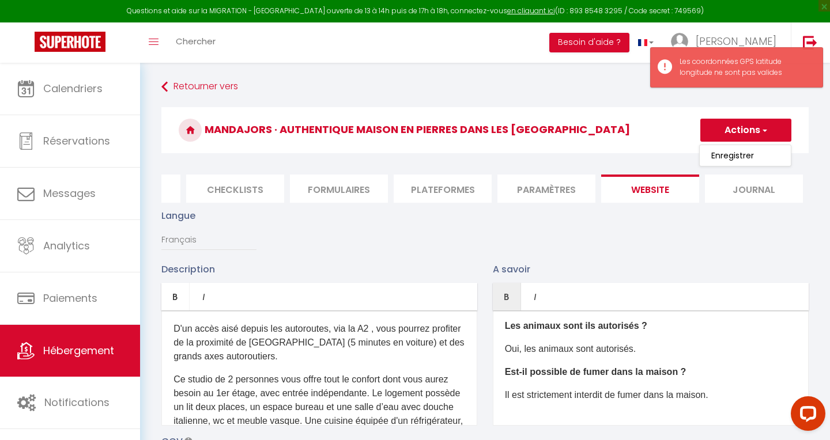
scroll to position [8, 0]
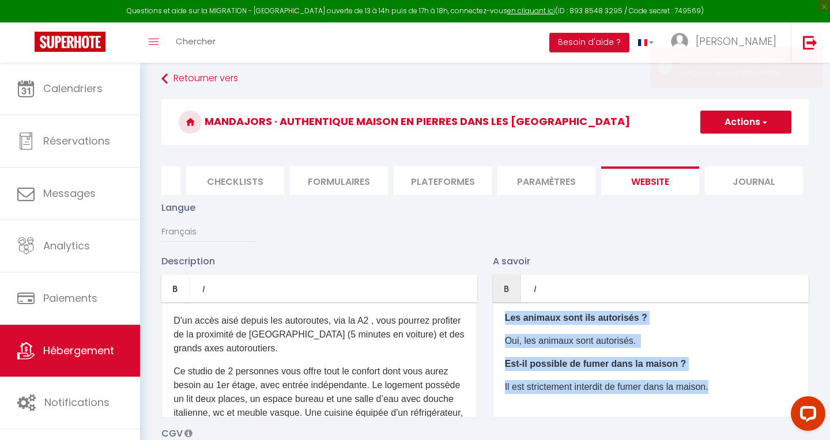
drag, startPoint x: 504, startPoint y: 319, endPoint x: 526, endPoint y: 402, distance: 85.8
click at [526, 393] on div "Quelle est l’heure d’arrivée et de départ ? L'arrivée à la maison est possible …" at bounding box center [651, 359] width 316 height 115
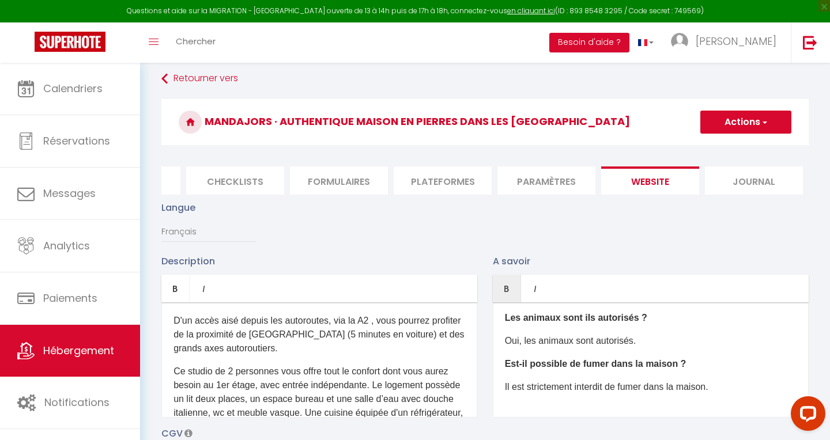
click at [581, 321] on b "Les animaux sont ils autorisés ?" at bounding box center [576, 318] width 142 height 10
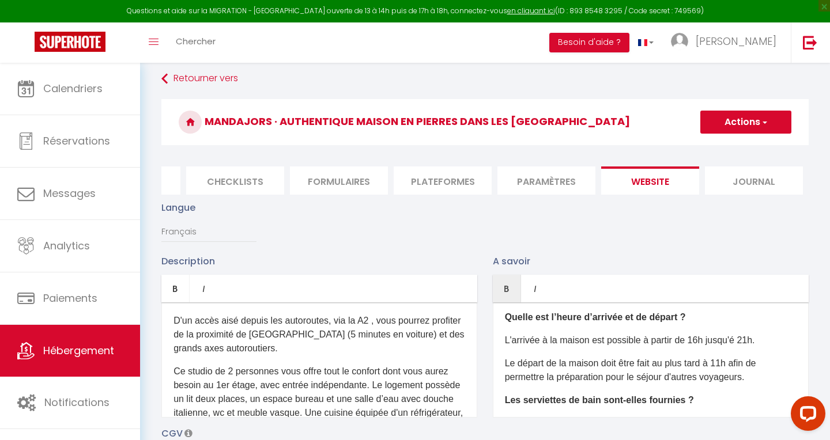
scroll to position [5, 0]
click at [703, 340] on p "L'arrivée à la maison est possible à partir de 16h jusqu'é 21h." at bounding box center [651, 340] width 292 height 14
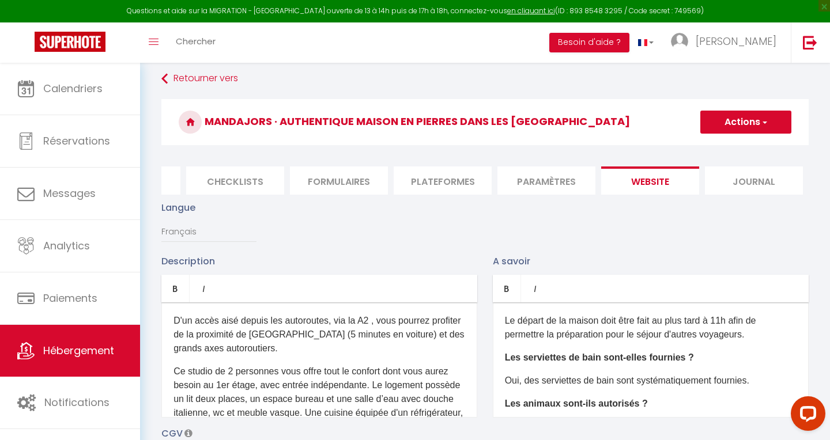
scroll to position [51, 0]
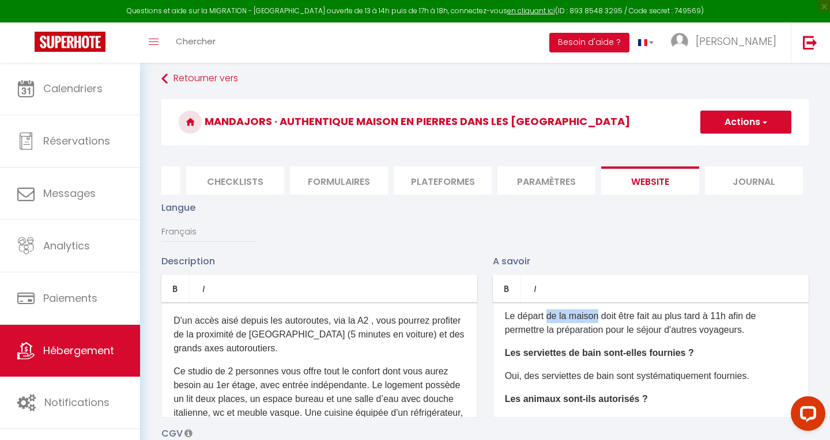
drag, startPoint x: 548, startPoint y: 316, endPoint x: 603, endPoint y: 316, distance: 54.2
click at [600, 316] on p "Le départ de la maison doit être fait au plus tard à 11h afin de permettre la p…" at bounding box center [651, 323] width 292 height 28
copy p "de la maison"
click at [603, 316] on p "Le départ de la maison doit être fait au plus tard à 11h afin de permettre la p…" at bounding box center [651, 323] width 292 height 28
drag, startPoint x: 550, startPoint y: 316, endPoint x: 592, endPoint y: 312, distance: 42.8
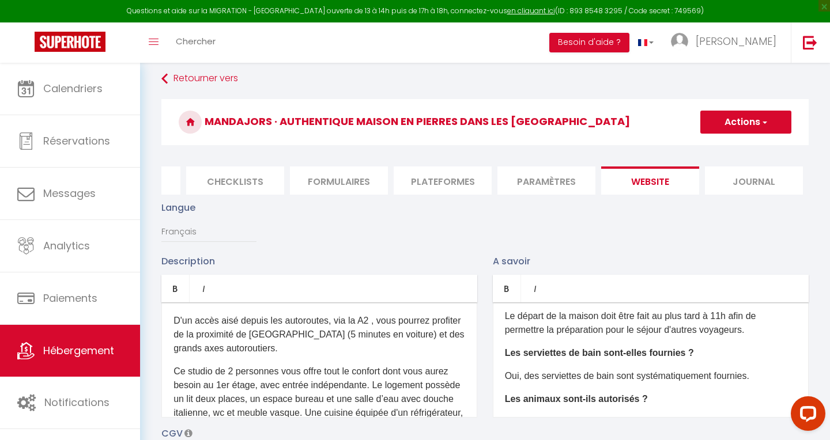
click at [593, 312] on p "Le départ de la maison doit être fait au plus tard à 11h afin de permettre la p…" at bounding box center [651, 323] width 292 height 28
drag, startPoint x: 546, startPoint y: 315, endPoint x: 588, endPoint y: 316, distance: 42.1
click at [588, 316] on p "Le départ de la maison doit être fait au plus tard à 11h afin de permettre la p…" at bounding box center [651, 323] width 292 height 28
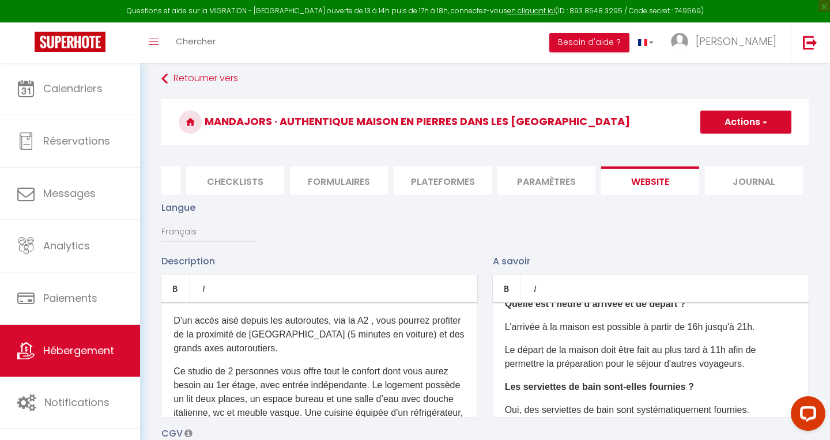
scroll to position [21, 0]
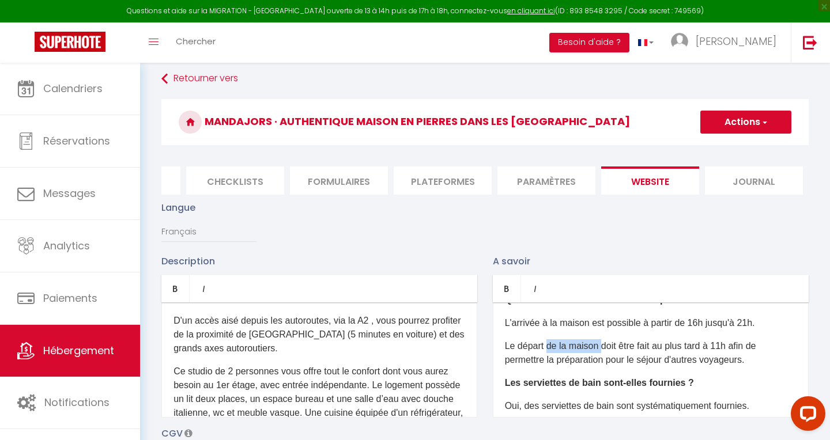
drag, startPoint x: 548, startPoint y: 343, endPoint x: 600, endPoint y: 344, distance: 51.9
click at [600, 344] on p "Le départ de la maison doit être fait au plus tard à 11h afin de permettre la p…" at bounding box center [651, 353] width 292 height 28
copy p "de la maison"
click at [557, 361] on p "Le départ doit être fait au plus tard à 11h afin de permettre la préparation po…" at bounding box center [651, 353] width 292 height 28
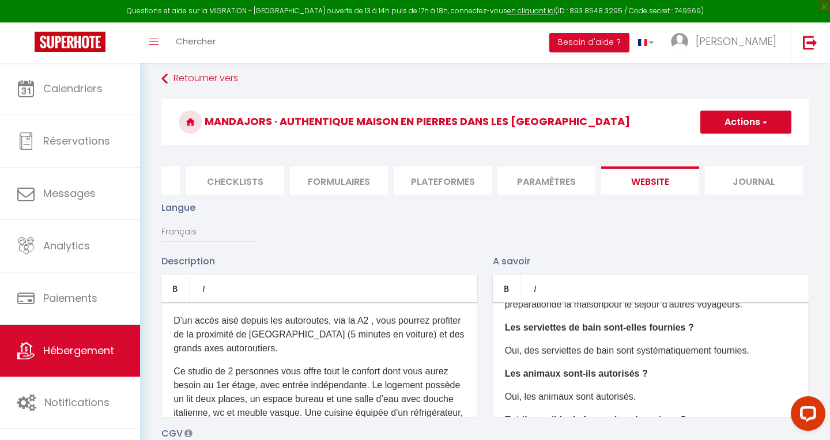
scroll to position [80, 0]
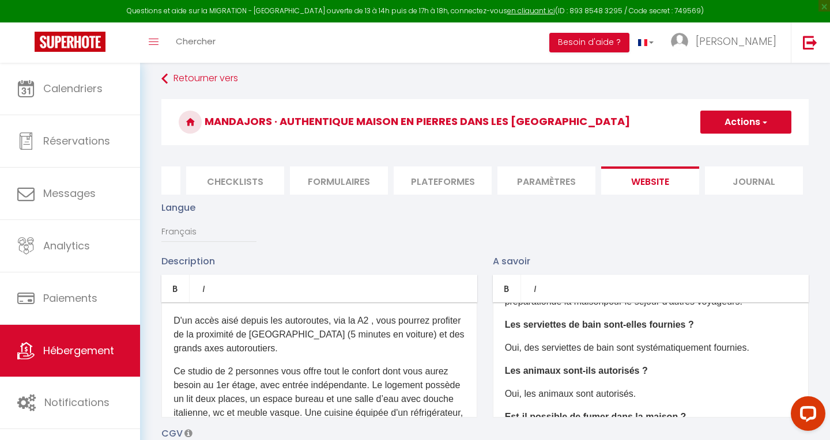
click at [703, 348] on p "Oui, des serviettes de bain sont systématiquement fournies." at bounding box center [651, 348] width 292 height 14
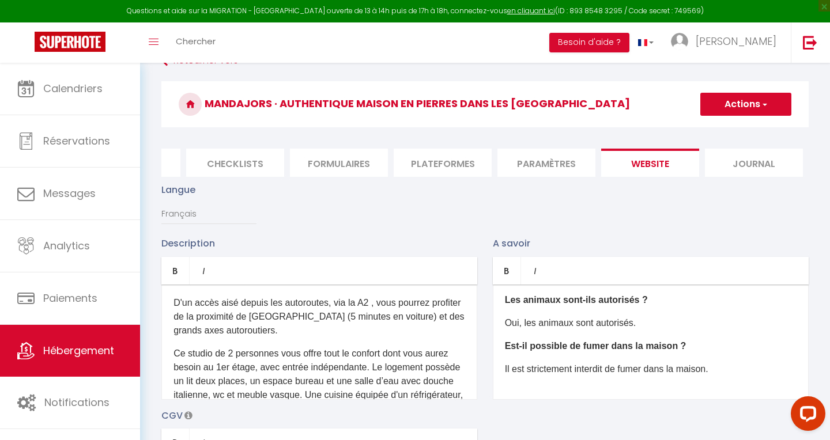
scroll to position [30, 0]
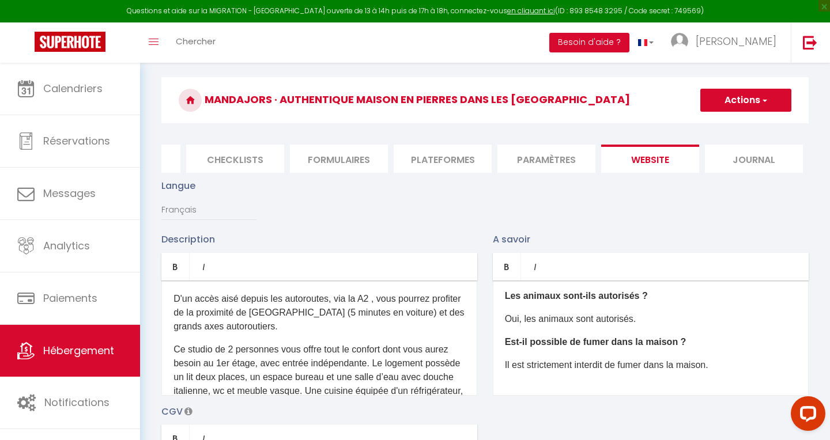
click at [703, 94] on button "Actions" at bounding box center [745, 100] width 91 height 23
click at [703, 124] on input "Enregistrer" at bounding box center [732, 126] width 43 height 12
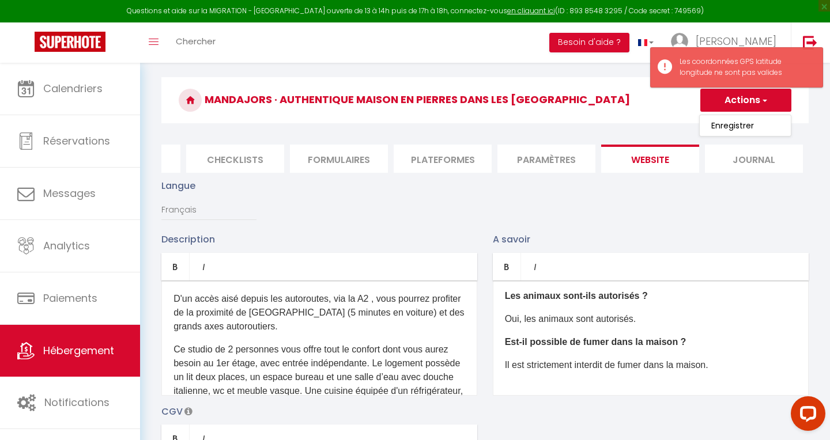
click at [683, 339] on p "Est-il possible de fumer dans la maison ?" at bounding box center [651, 342] width 292 height 14
click at [703, 364] on p "Il est strictement interdit de fumer dans la maison." at bounding box center [651, 365] width 292 height 14
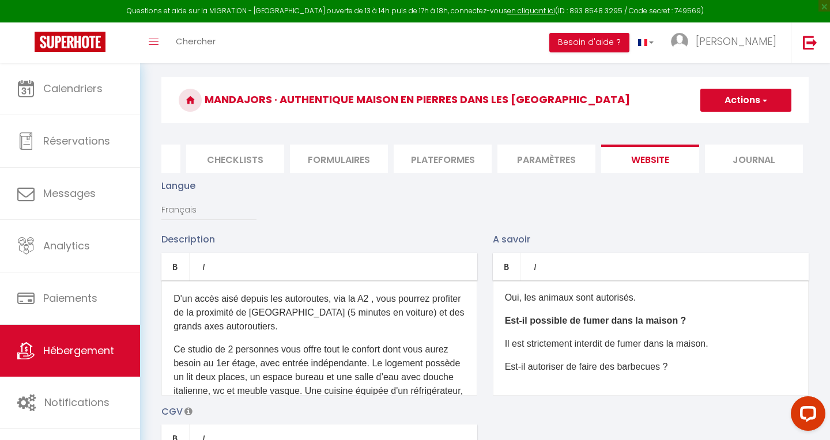
drag, startPoint x: 687, startPoint y: 366, endPoint x: 491, endPoint y: 358, distance: 196.1
click at [491, 358] on div "A savoir Bold Italic Rich text editor Quelle est l’heure d’arrivée et de départ…" at bounding box center [650, 313] width 331 height 163
click at [518, 390] on div "Quelle est l’heure d’arrivée et de départ ? L'arrivée à la maison est possible …" at bounding box center [651, 338] width 316 height 115
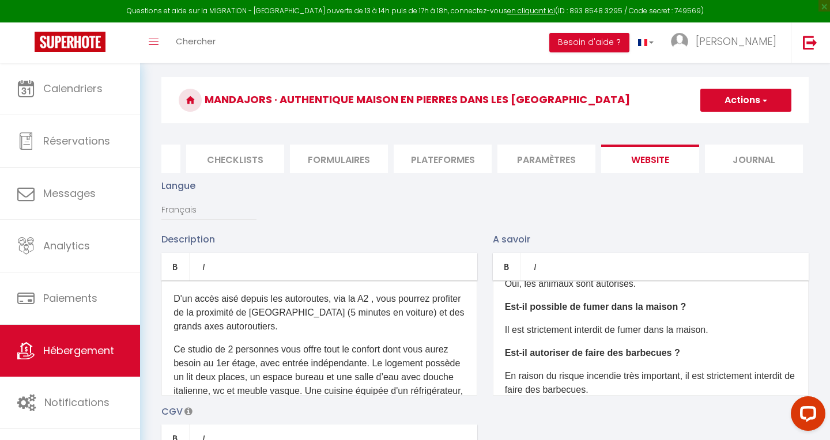
scroll to position [205, 0]
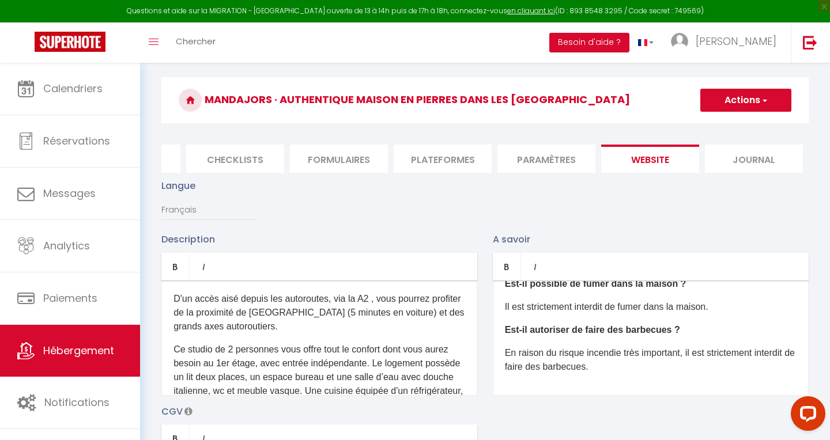
click at [703, 94] on button "Actions" at bounding box center [745, 100] width 91 height 23
click at [703, 127] on input "Enregistrer" at bounding box center [732, 126] width 43 height 12
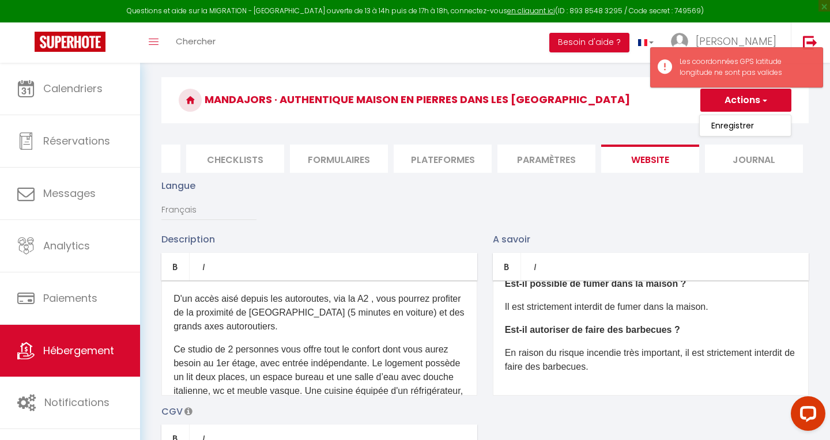
click at [625, 358] on p "​En raison du risque incendie très important, il est strictement interdit de fa…" at bounding box center [651, 360] width 292 height 28
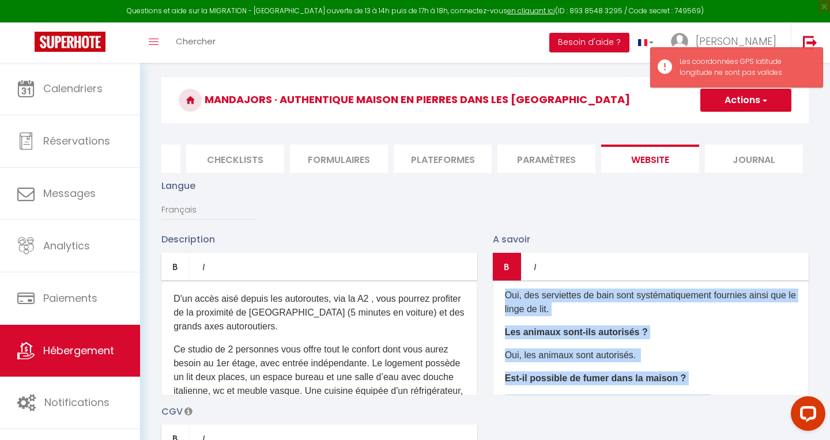
scroll to position [0, 0]
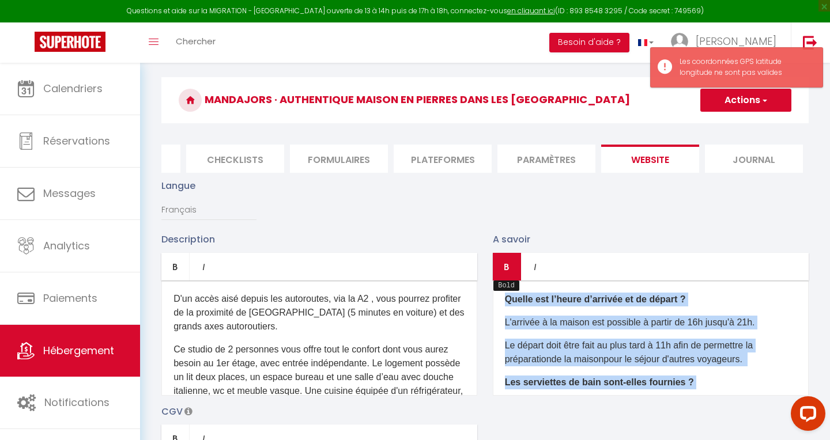
drag, startPoint x: 606, startPoint y: 379, endPoint x: 493, endPoint y: 264, distance: 161.3
click at [493, 264] on div "Bold Italic Rich text editor Quelle est l’heure d’arrivée et de départ ? L'arri…" at bounding box center [651, 324] width 316 height 143
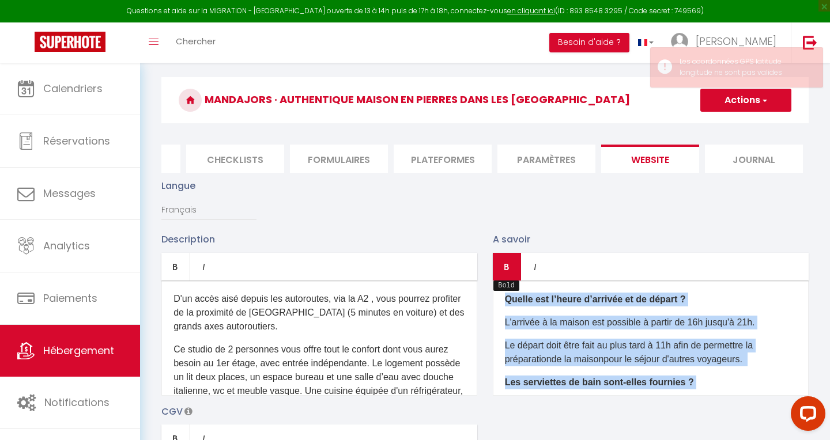
copy div "Quelle est l’heure d’arrivée et de départ ? L'arrivée à la maison est possible …"
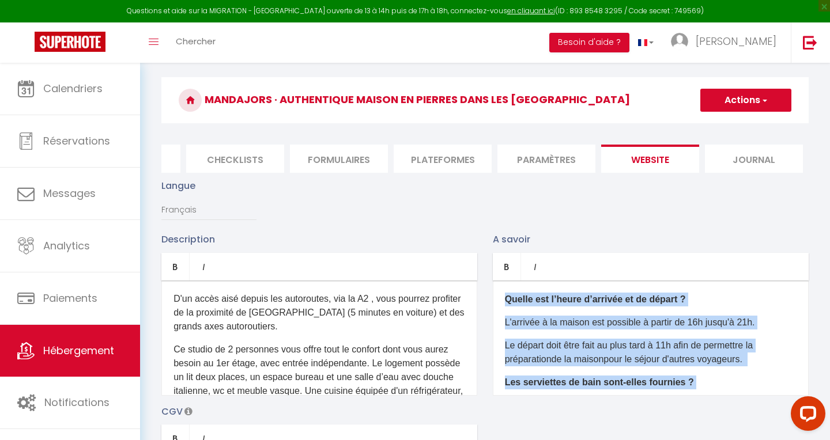
click at [575, 349] on p "Le départ doit être fait au plus tard à 11h afin de permettre la préparation de…" at bounding box center [651, 353] width 292 height 28
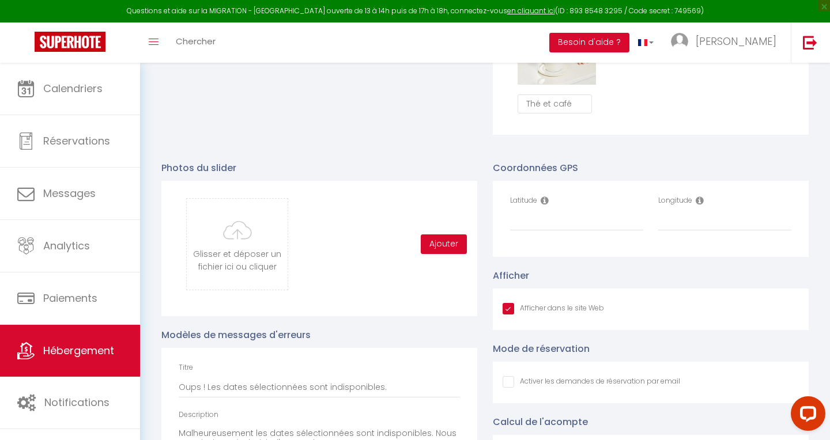
scroll to position [1136, 0]
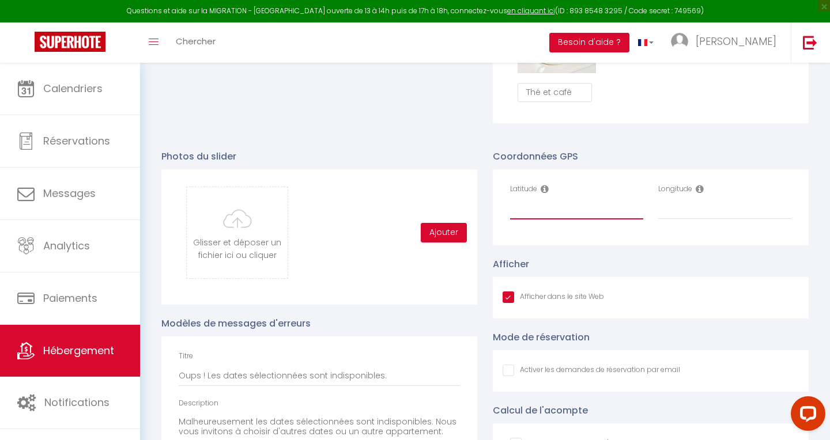
click at [547, 215] on input "Latitude" at bounding box center [576, 209] width 133 height 21
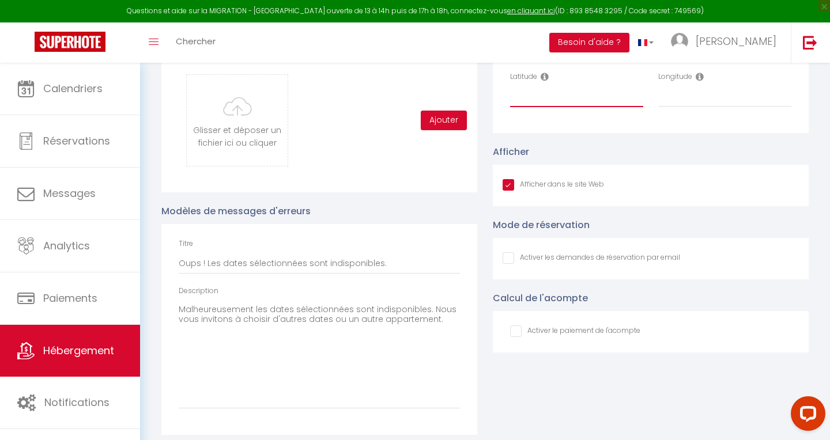
scroll to position [1257, 0]
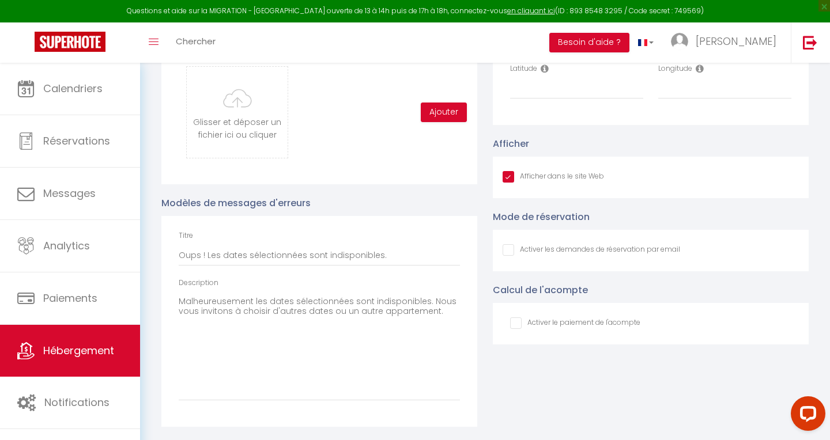
click at [505, 183] on input "Afficher dans le site Web" at bounding box center [552, 177] width 101 height 12
click at [514, 323] on input "checkbox" at bounding box center [575, 323] width 130 height 12
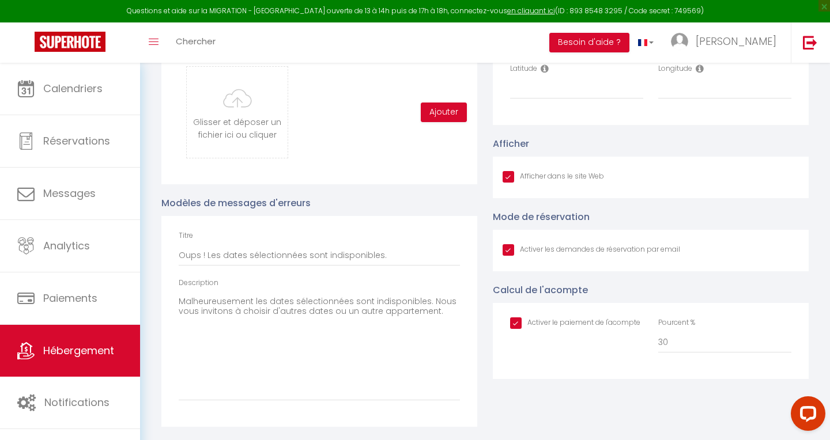
click at [513, 318] on input "checkbox" at bounding box center [575, 323] width 130 height 12
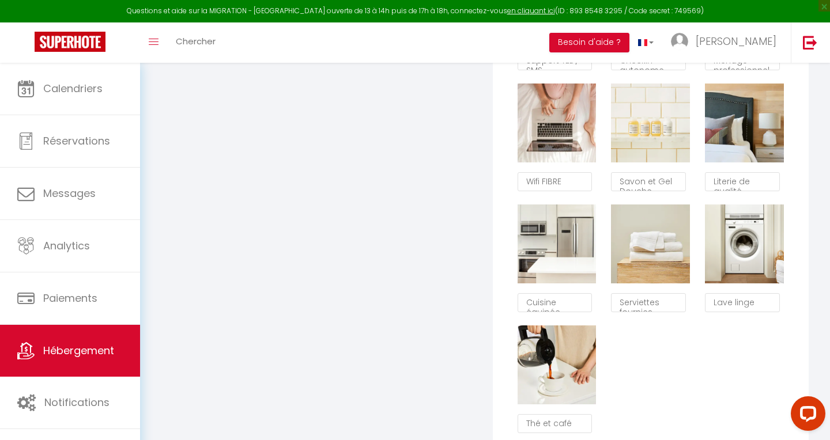
scroll to position [812, 0]
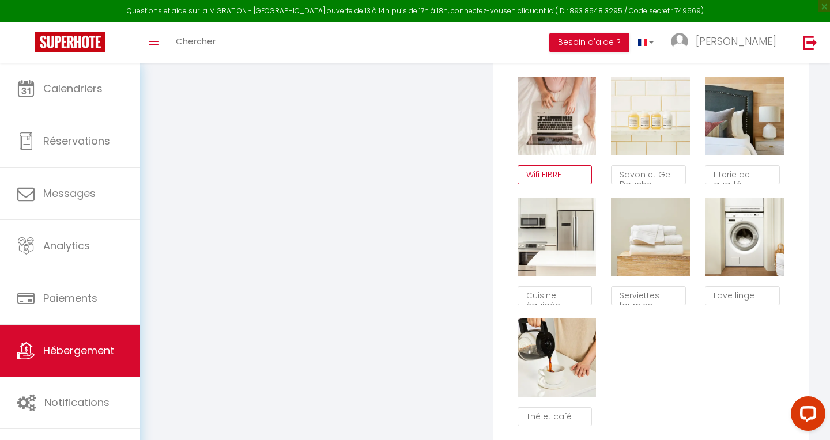
click at [557, 173] on textarea "Wifi FIBRE" at bounding box center [554, 175] width 75 height 20
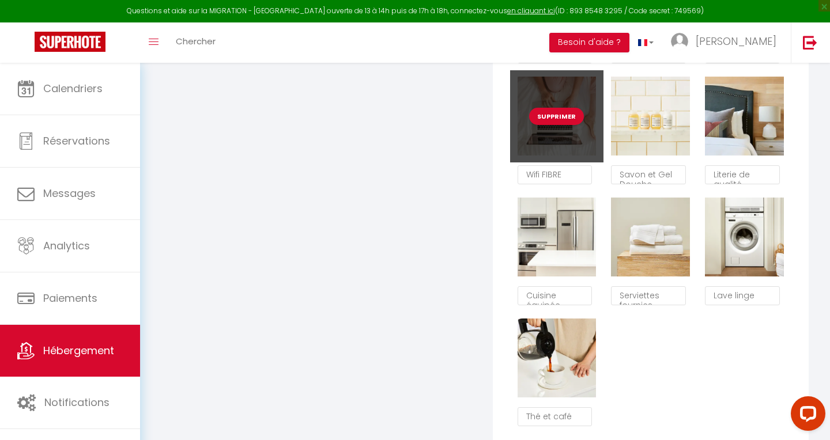
click at [565, 145] on div "Supprimer" at bounding box center [557, 116] width 94 height 92
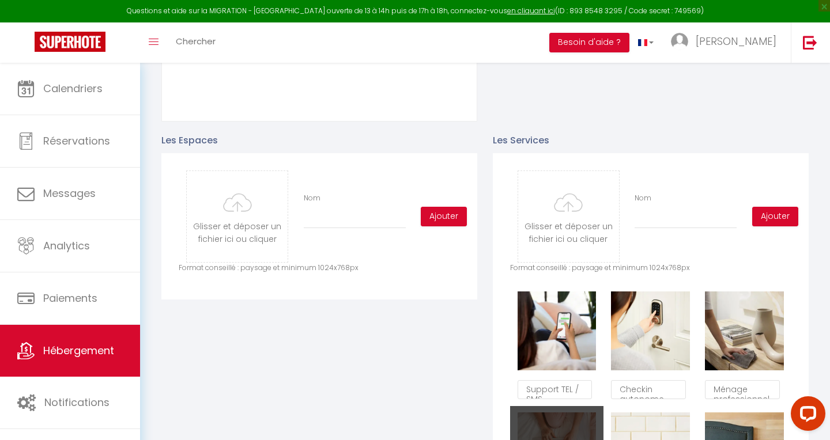
scroll to position [485, 0]
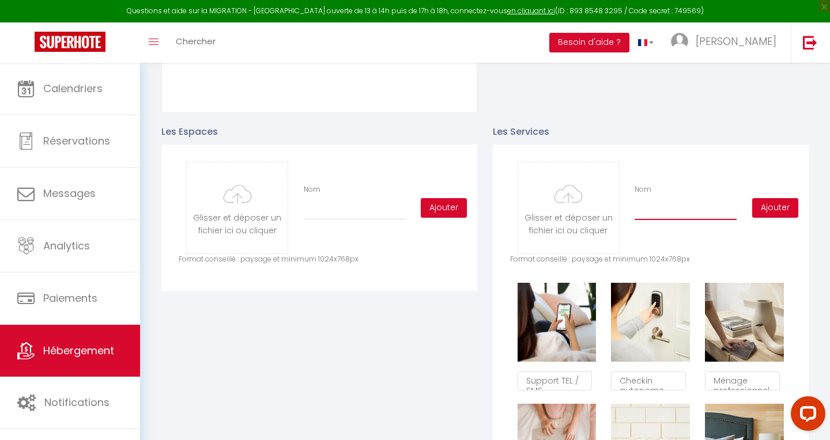
click at [661, 214] on input "Nom" at bounding box center [685, 209] width 102 height 21
click at [703, 206] on button "Ajouter" at bounding box center [775, 208] width 46 height 20
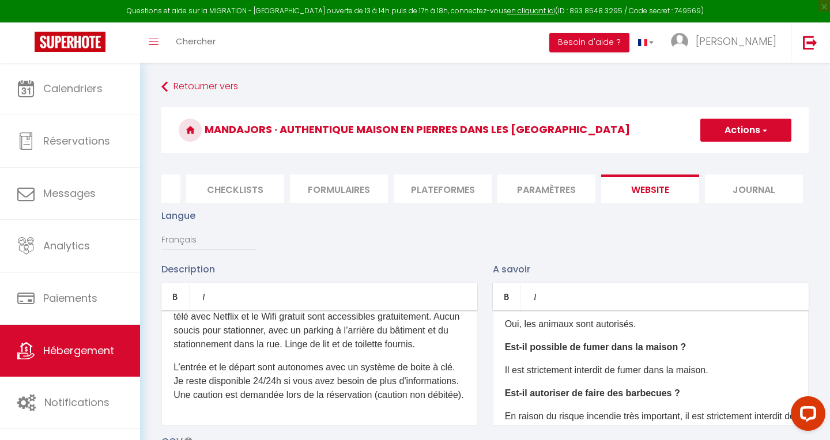
scroll to position [190, 0]
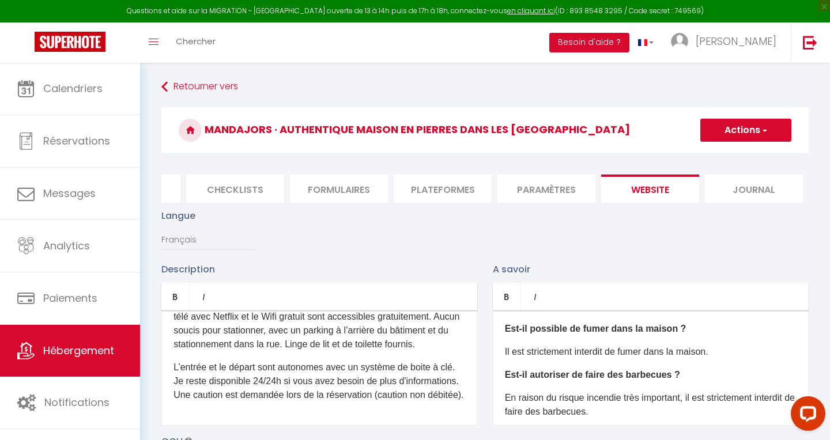
click at [567, 374] on strong "Est-il autoriser de faire des barbecues ?" at bounding box center [592, 375] width 175 height 10
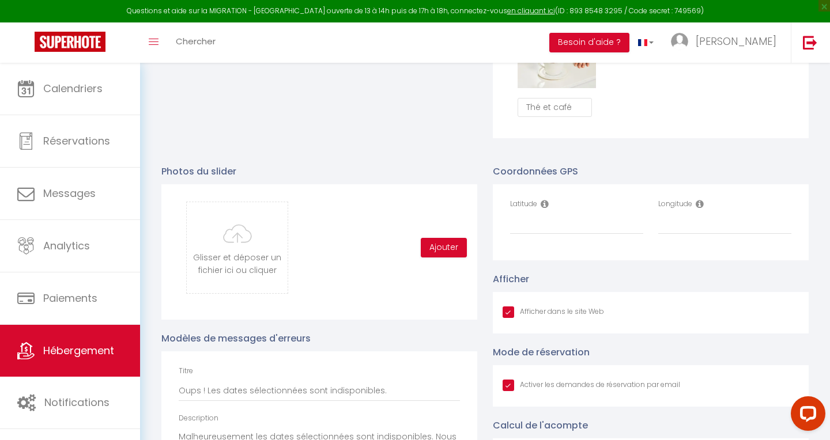
scroll to position [1120, 0]
click at [542, 203] on icon at bounding box center [544, 204] width 8 height 9
click at [538, 225] on input "Latitude" at bounding box center [576, 225] width 133 height 21
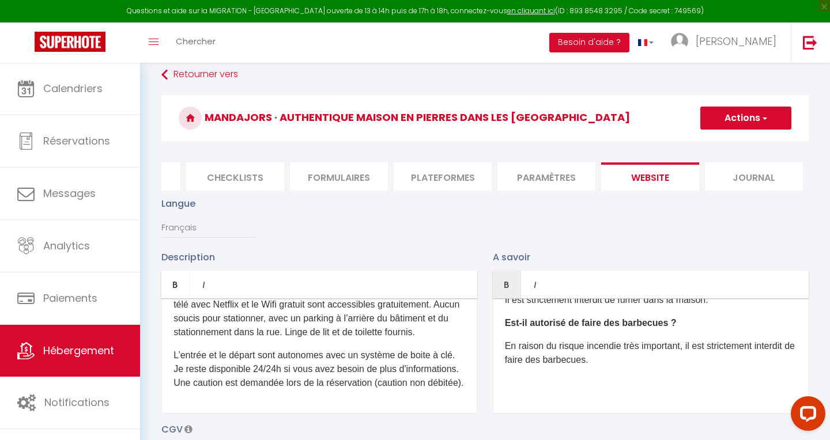
scroll to position [0, 0]
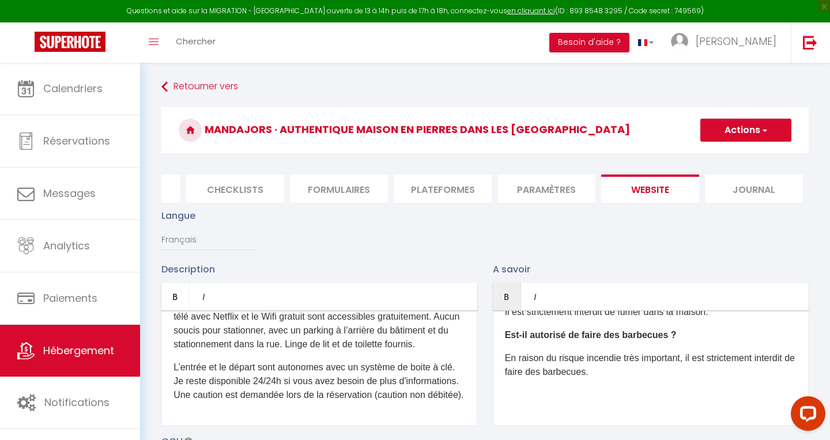
click at [550, 188] on li "Paramètres" at bounding box center [546, 189] width 98 height 28
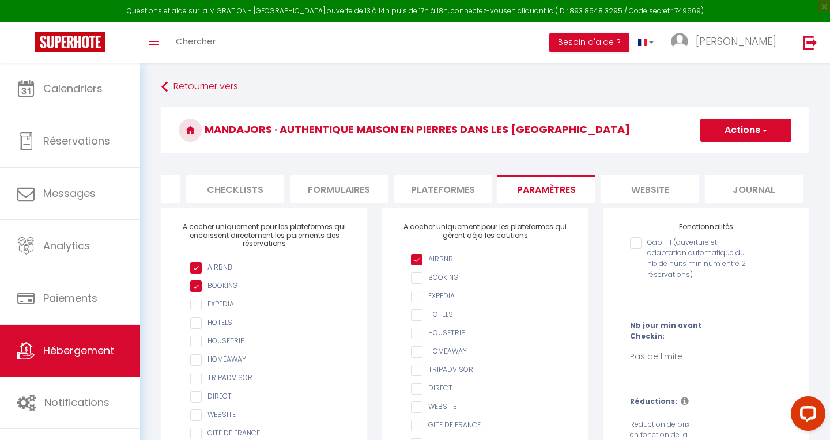
click at [195, 285] on input "checkbox" at bounding box center [270, 287] width 160 height 12
click at [198, 285] on input "checkbox" at bounding box center [270, 287] width 160 height 12
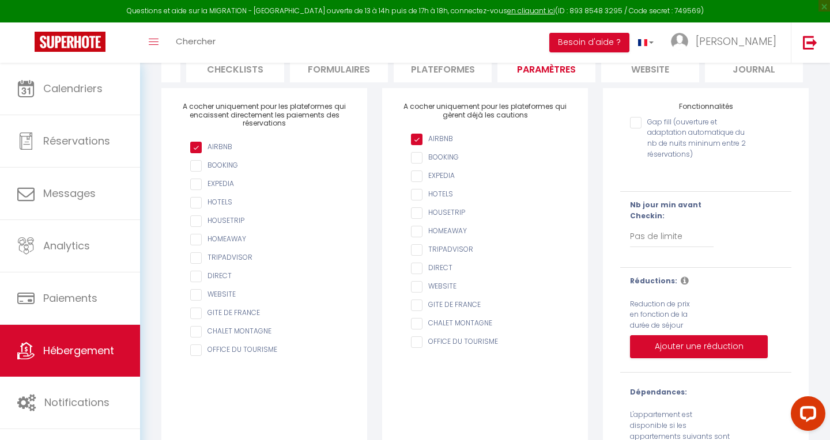
scroll to position [138, 0]
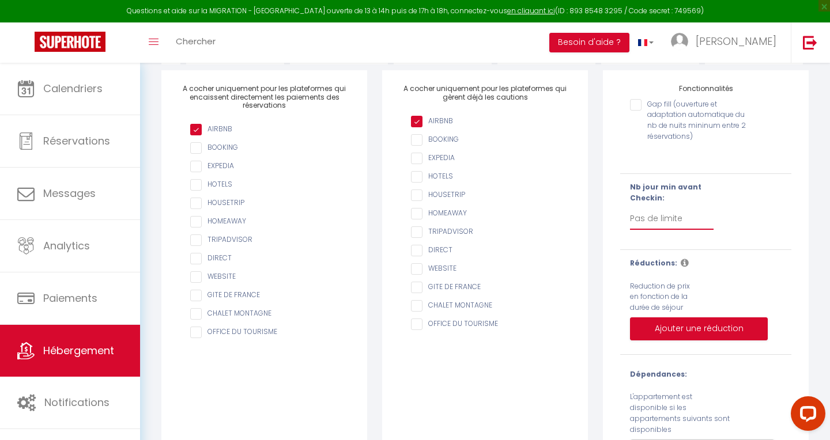
click at [669, 226] on select "Pas de limite 1 2 3 4 5 6 7" at bounding box center [672, 219] width 84 height 22
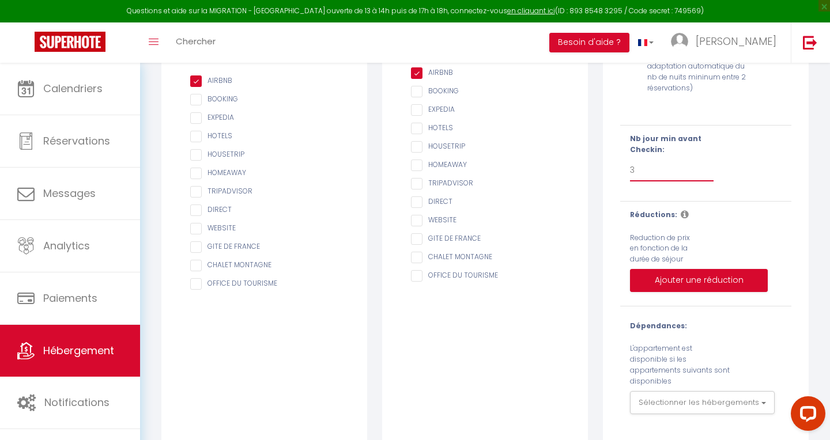
scroll to position [190, 0]
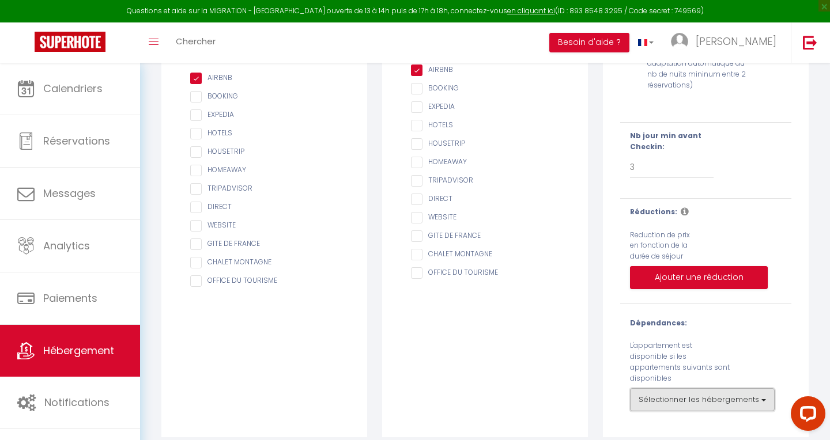
click at [654, 388] on button "Sélectionner les hébergements" at bounding box center [702, 399] width 145 height 23
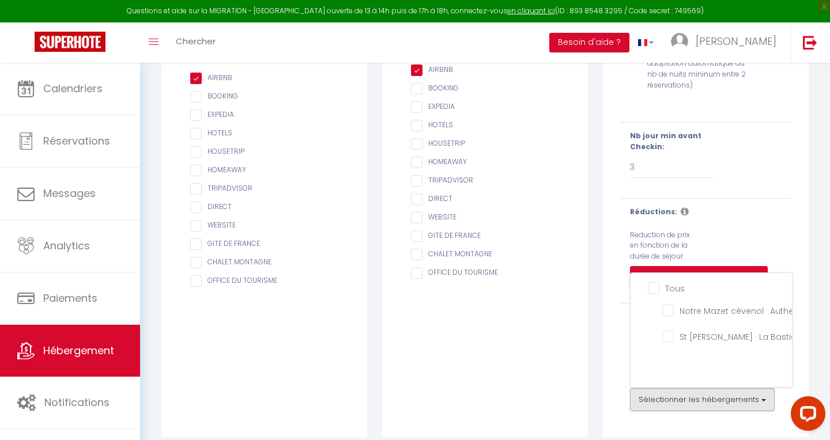
click at [615, 364] on div "Dépendances: L'appartement est disponible si les appartements suivants sont dis…" at bounding box center [705, 364] width 186 height 93
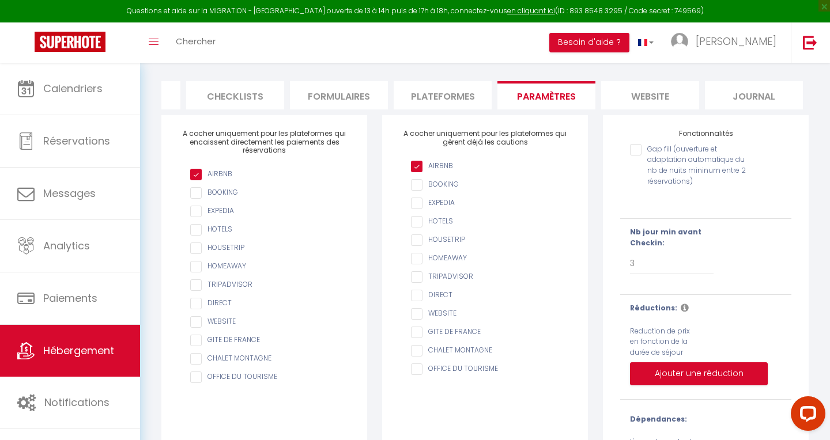
scroll to position [0, 0]
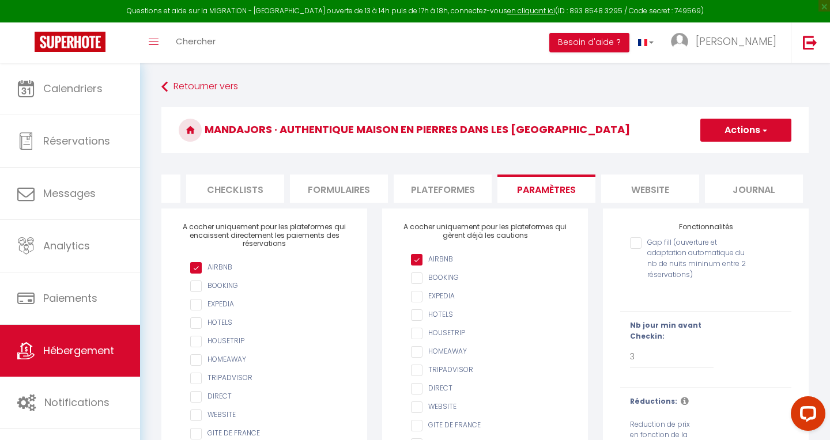
click at [703, 132] on button "Actions" at bounding box center [745, 130] width 91 height 23
click at [703, 159] on input "Enregistrer" at bounding box center [732, 156] width 43 height 12
click at [446, 190] on li "Plateformes" at bounding box center [442, 189] width 98 height 28
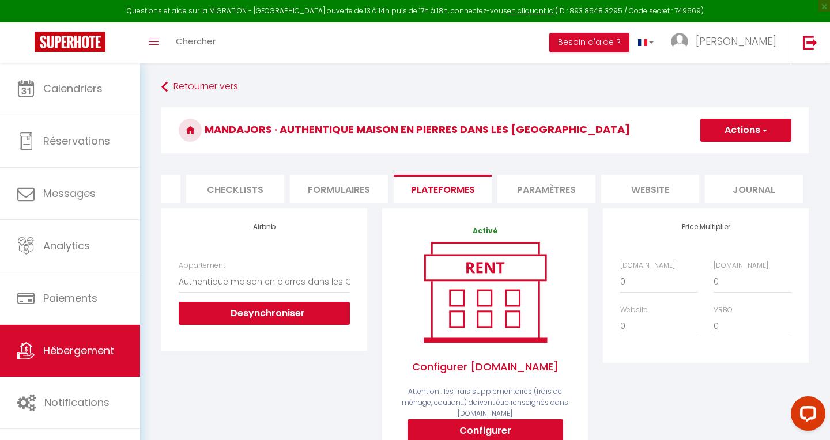
click at [335, 187] on li "Formulaires" at bounding box center [339, 189] width 98 height 28
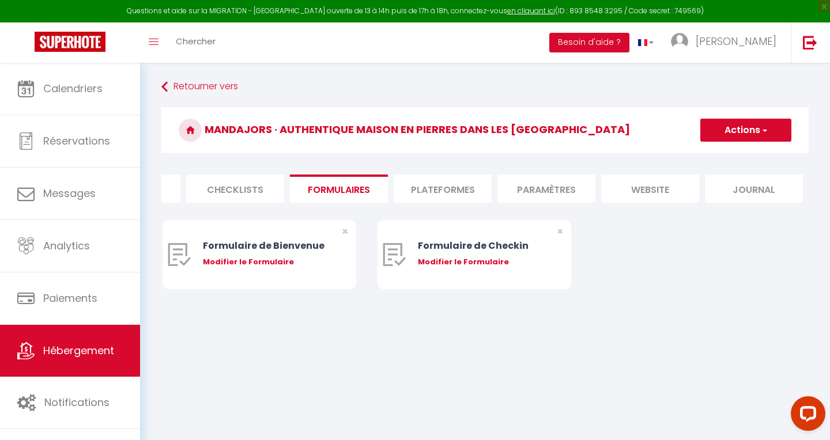
click at [235, 195] on li "Checklists" at bounding box center [235, 189] width 98 height 28
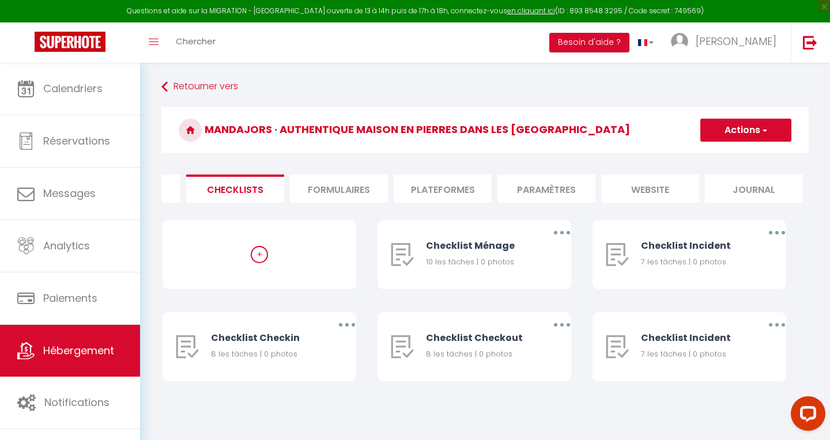
click at [164, 186] on li "Services" at bounding box center [131, 189] width 98 height 28
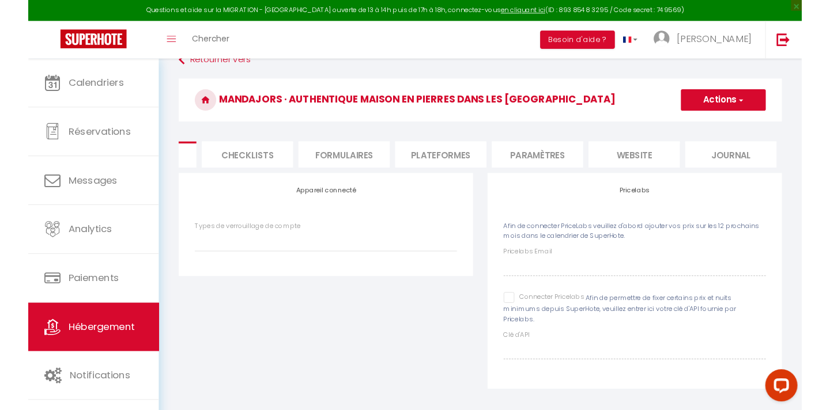
scroll to position [46, 0]
